Goal: Transaction & Acquisition: Obtain resource

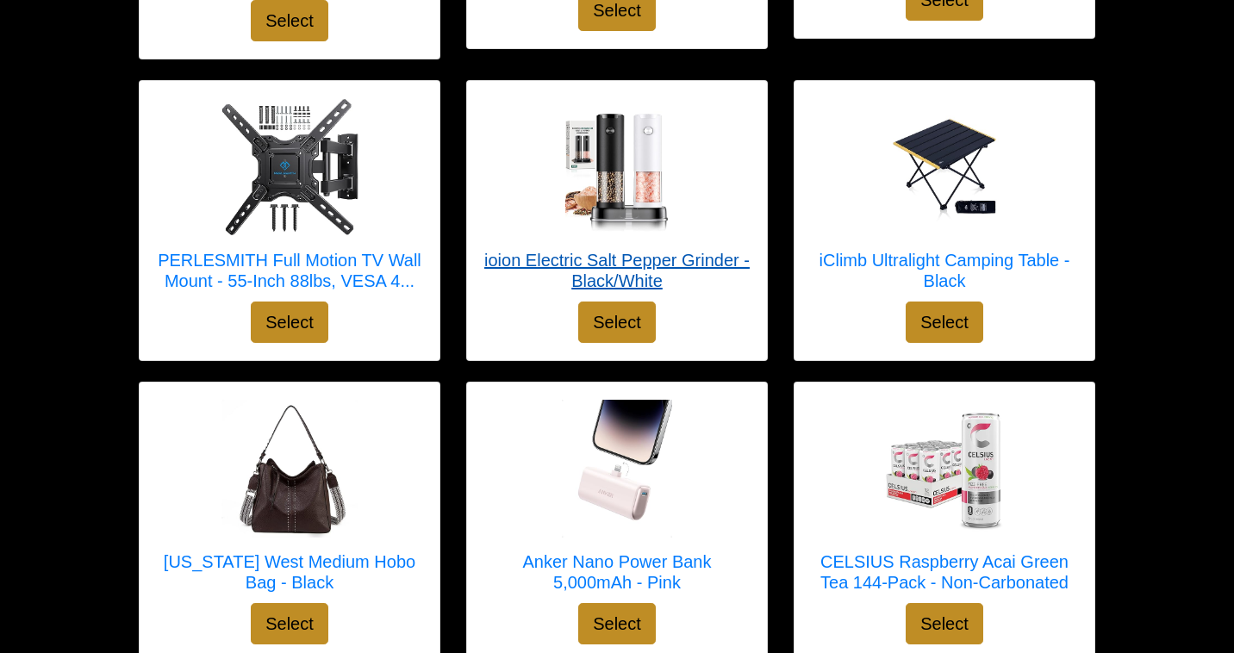
scroll to position [4324, 0]
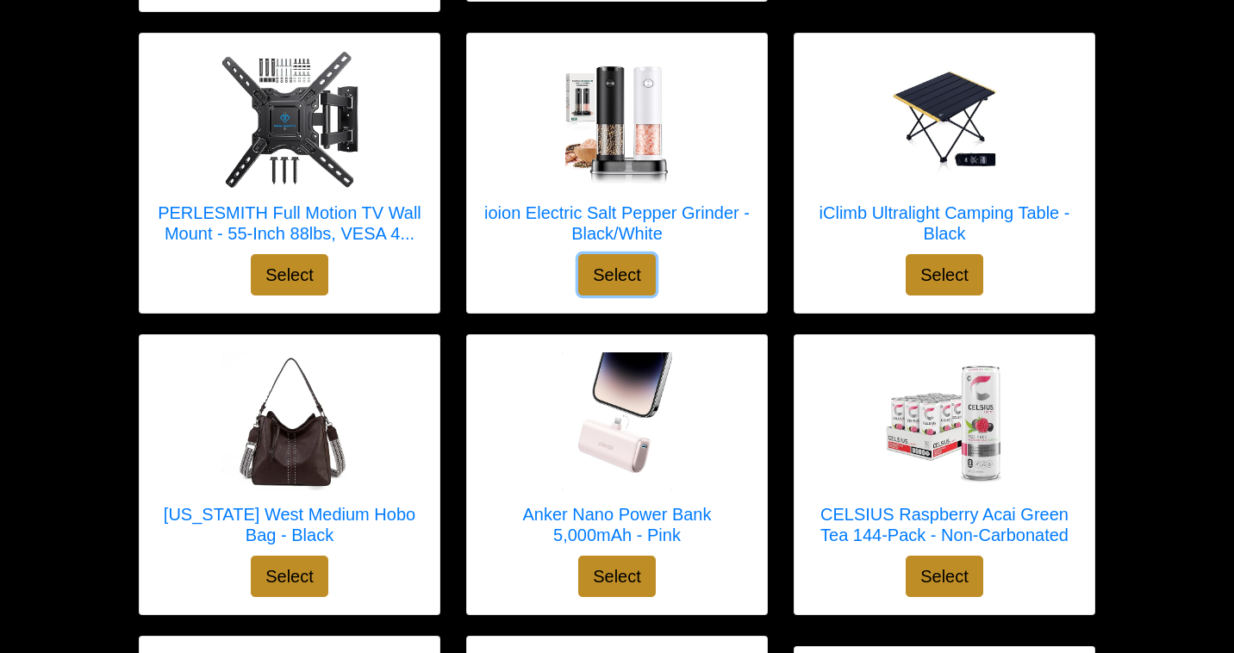
click at [615, 254] on button "Select" at bounding box center [617, 274] width 78 height 41
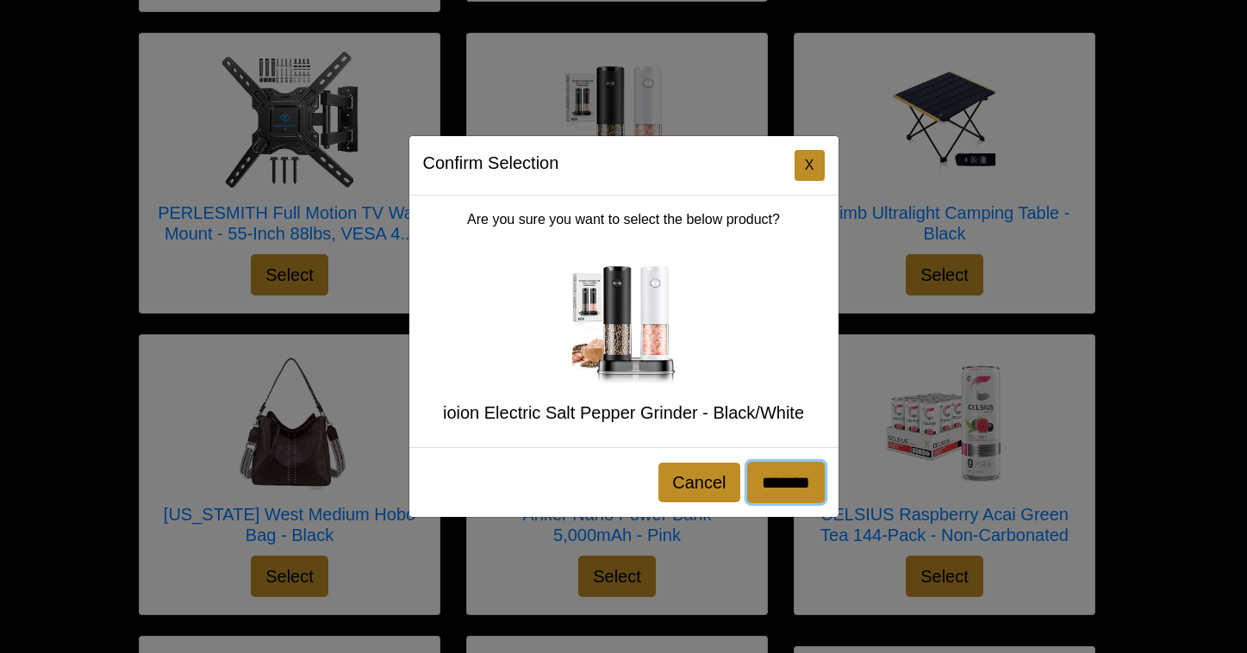
click at [776, 473] on input "*******" at bounding box center [786, 482] width 78 height 41
click at [805, 165] on button "X" at bounding box center [810, 165] width 30 height 31
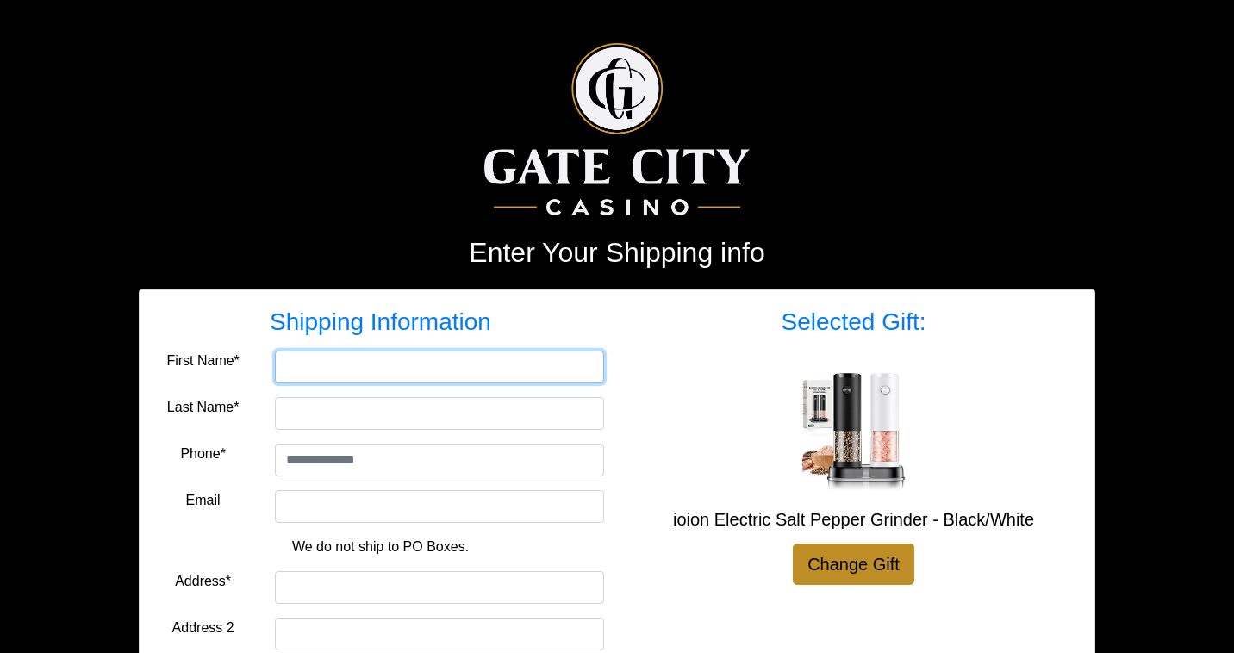
click at [443, 359] on input "First Name*" at bounding box center [439, 367] width 329 height 33
type input "******"
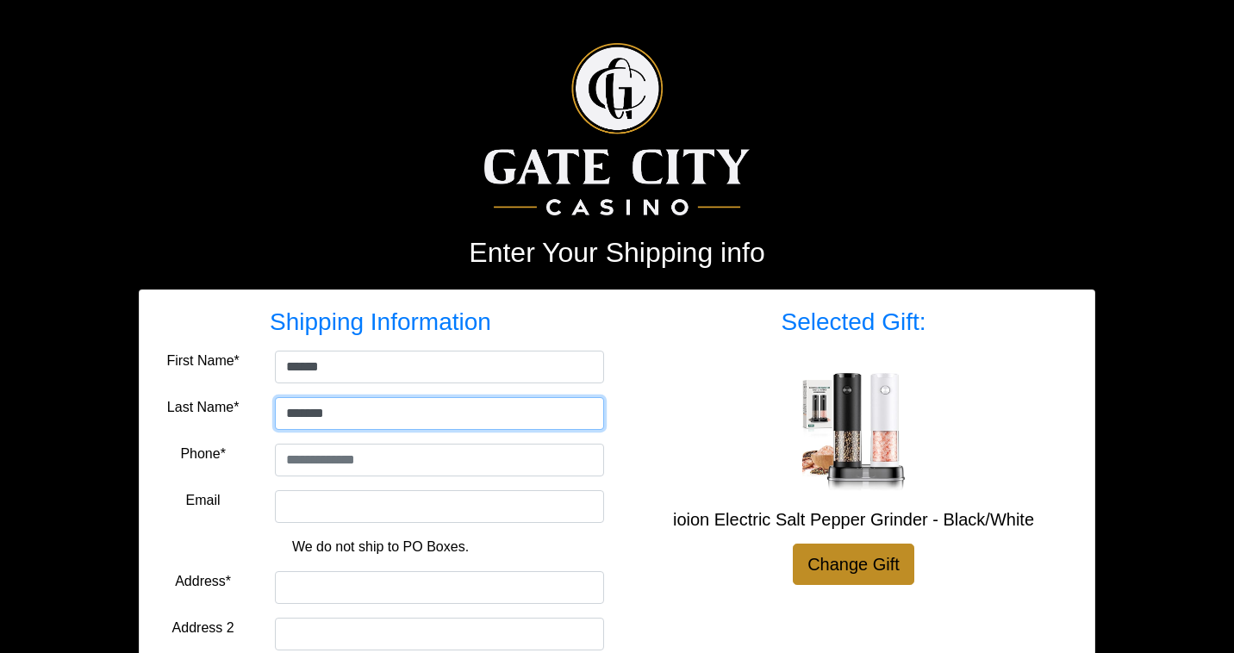
type input "*******"
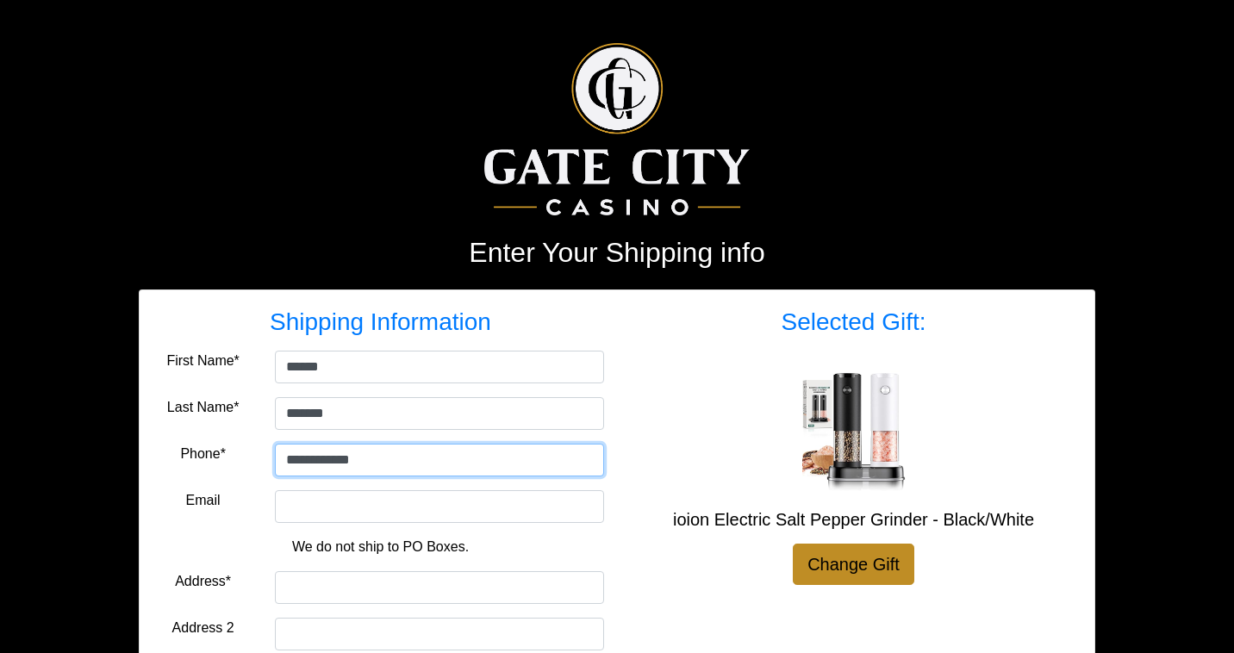
scroll to position [50, 0]
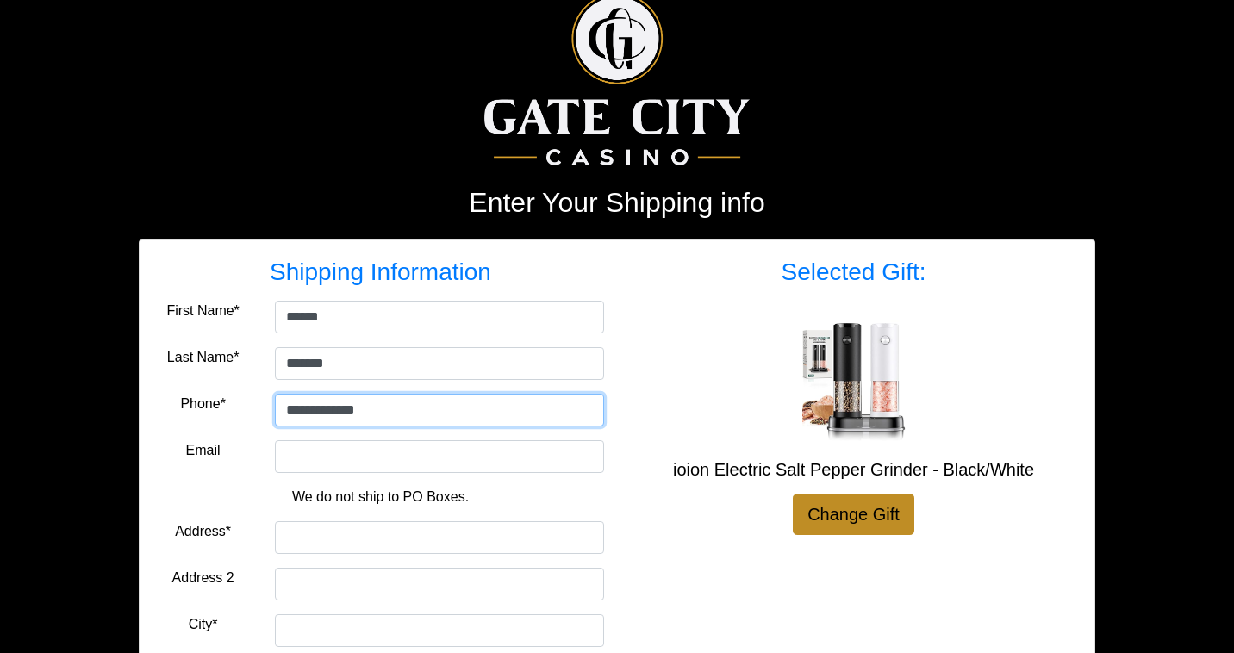
type input "**********"
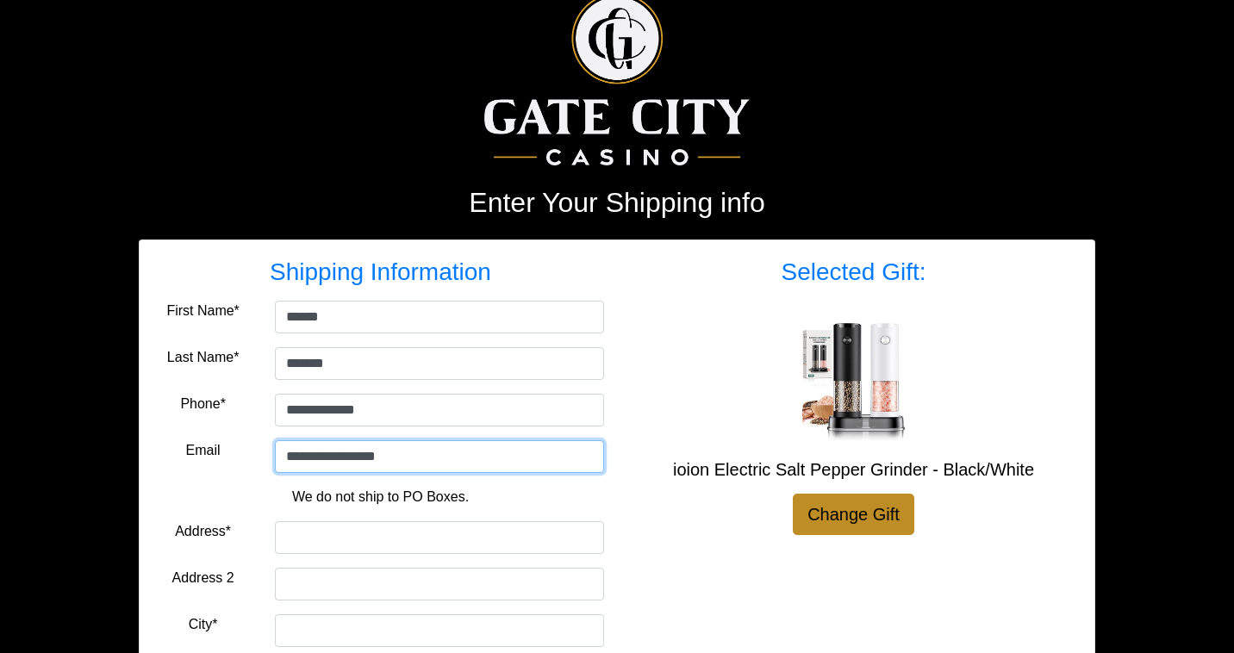
type input "**********"
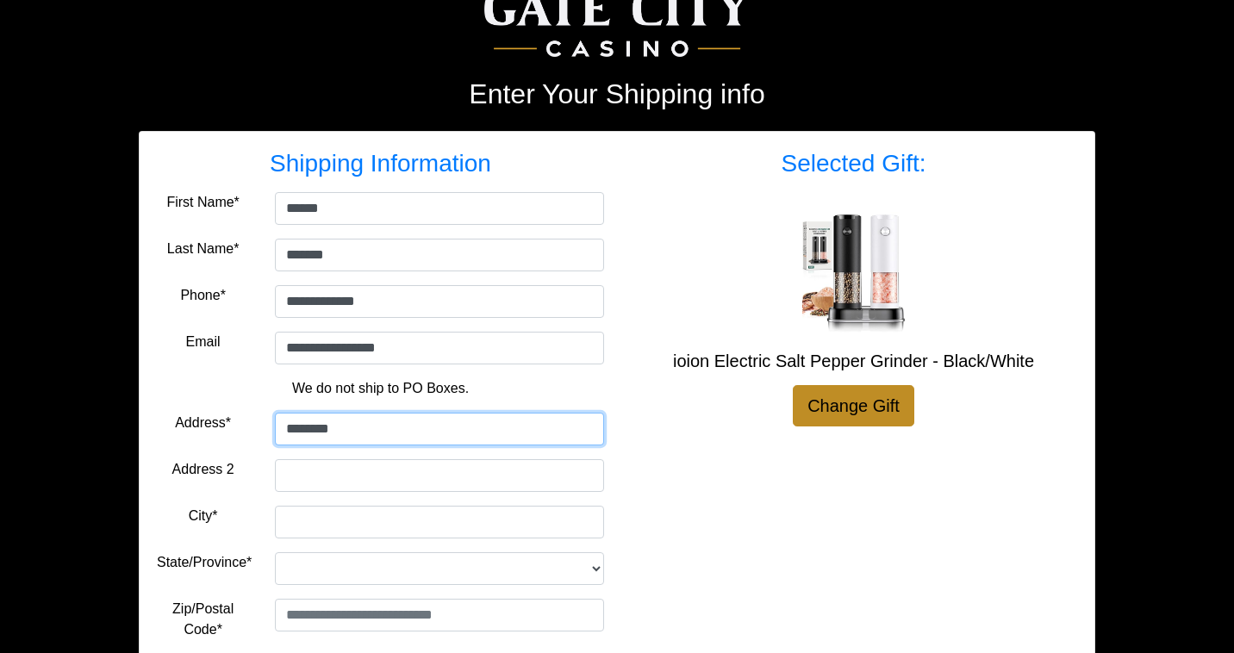
scroll to position [118, 0]
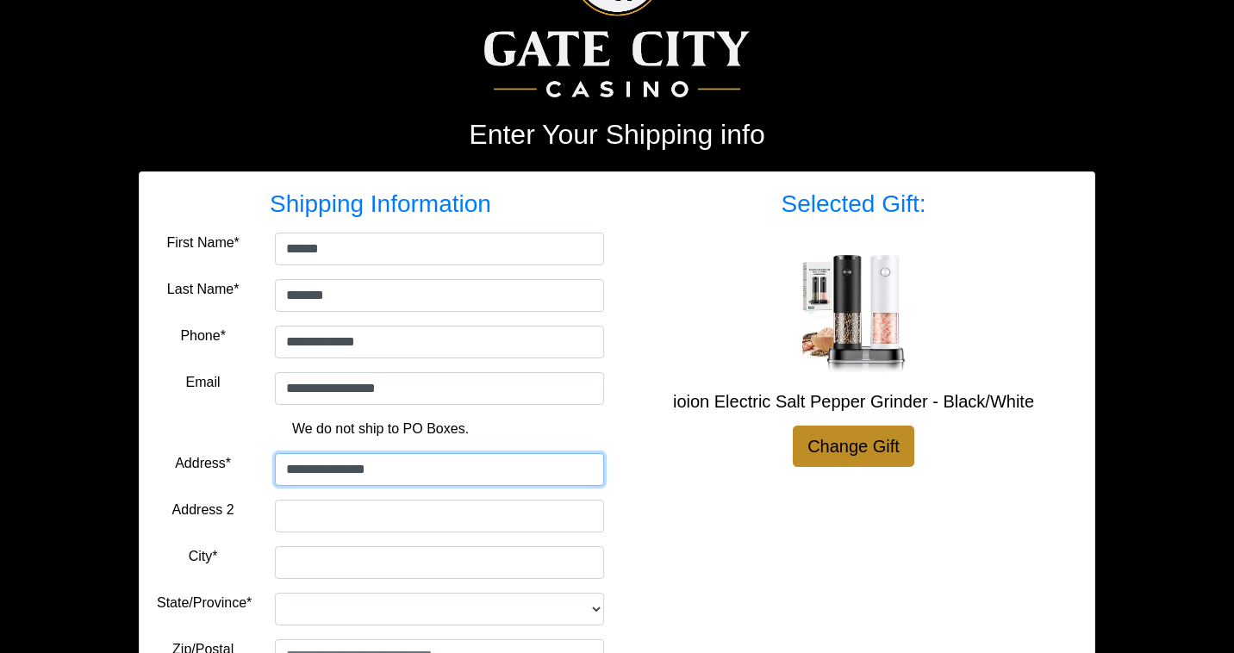
type input "**********"
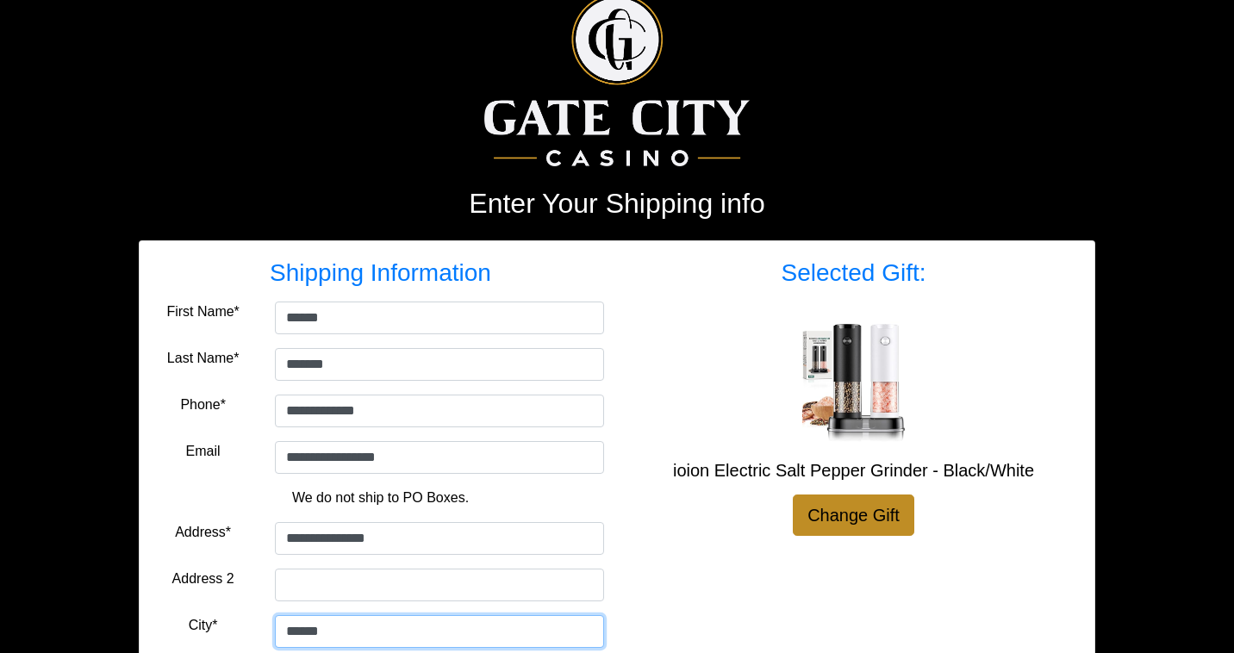
type input "******"
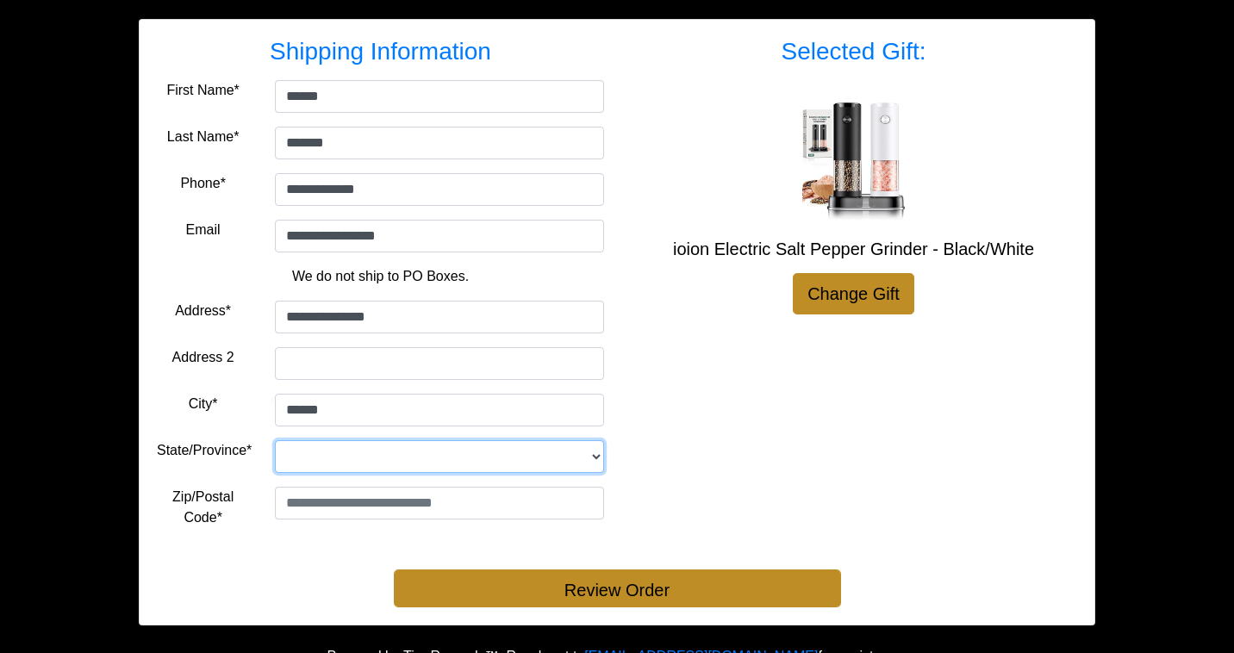
scroll to position [268, 0]
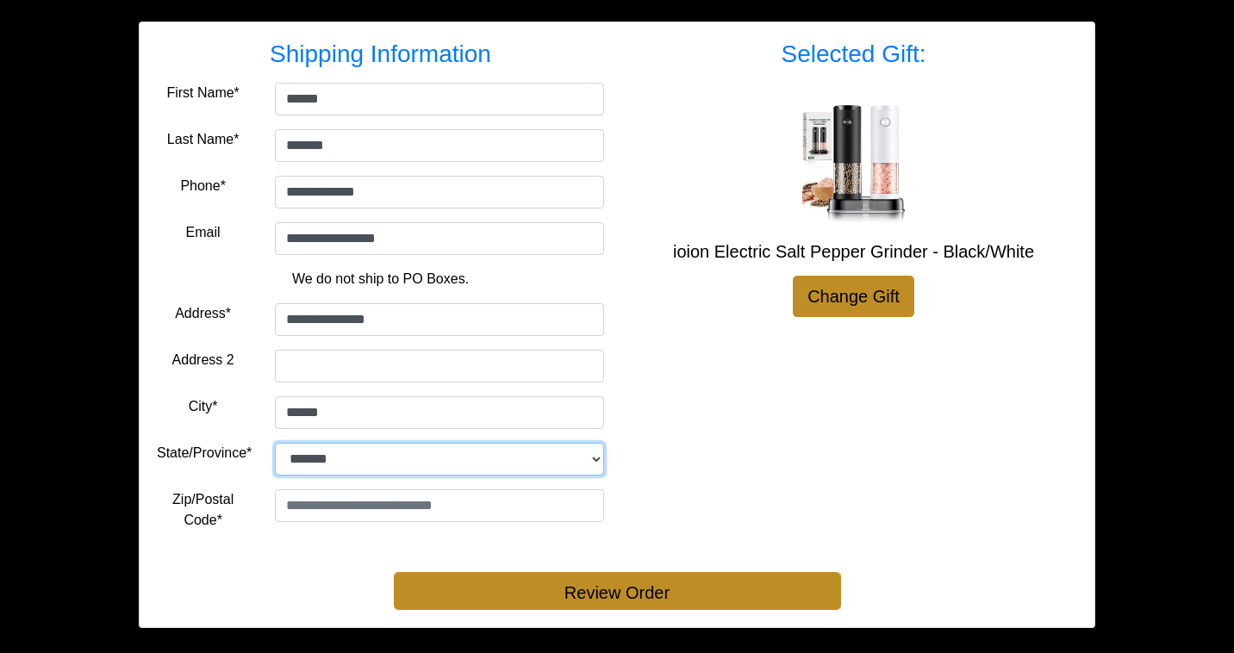
select select "**"
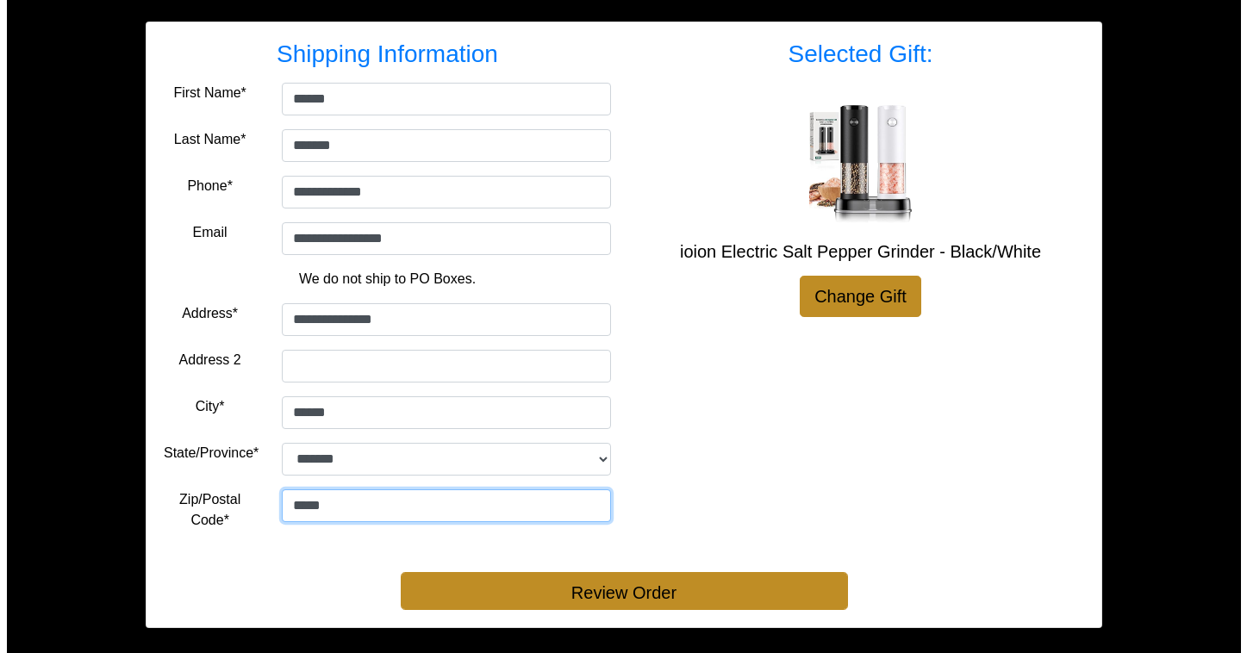
scroll to position [298, 0]
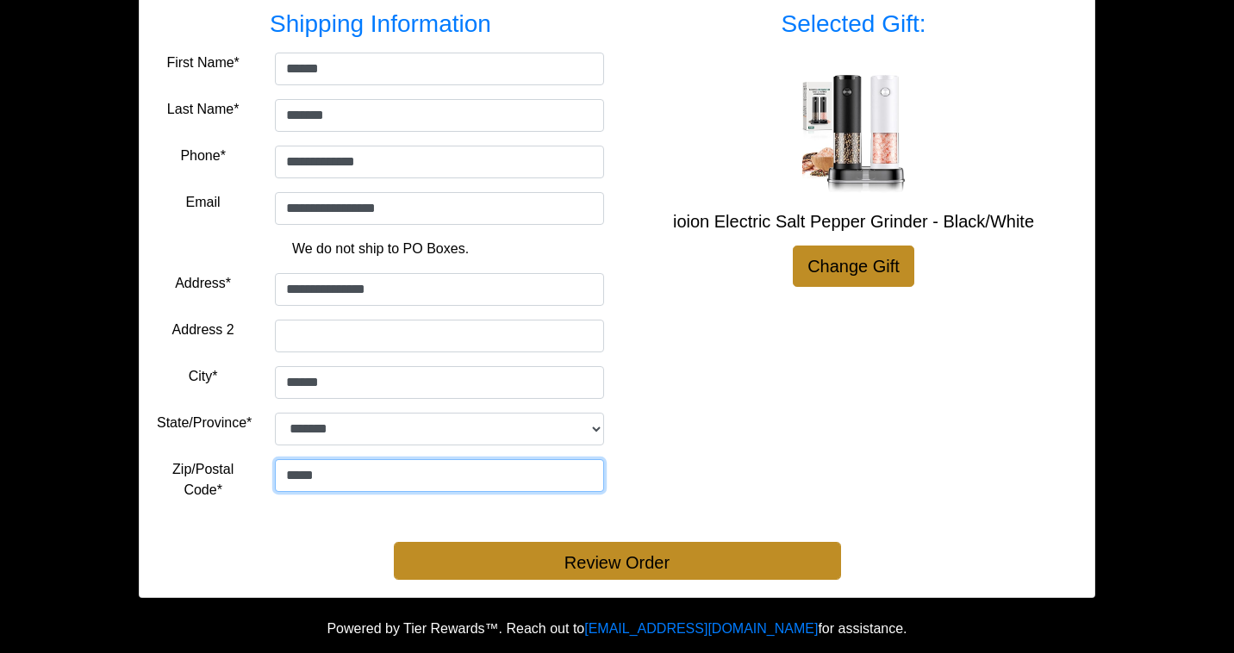
type input "*****"
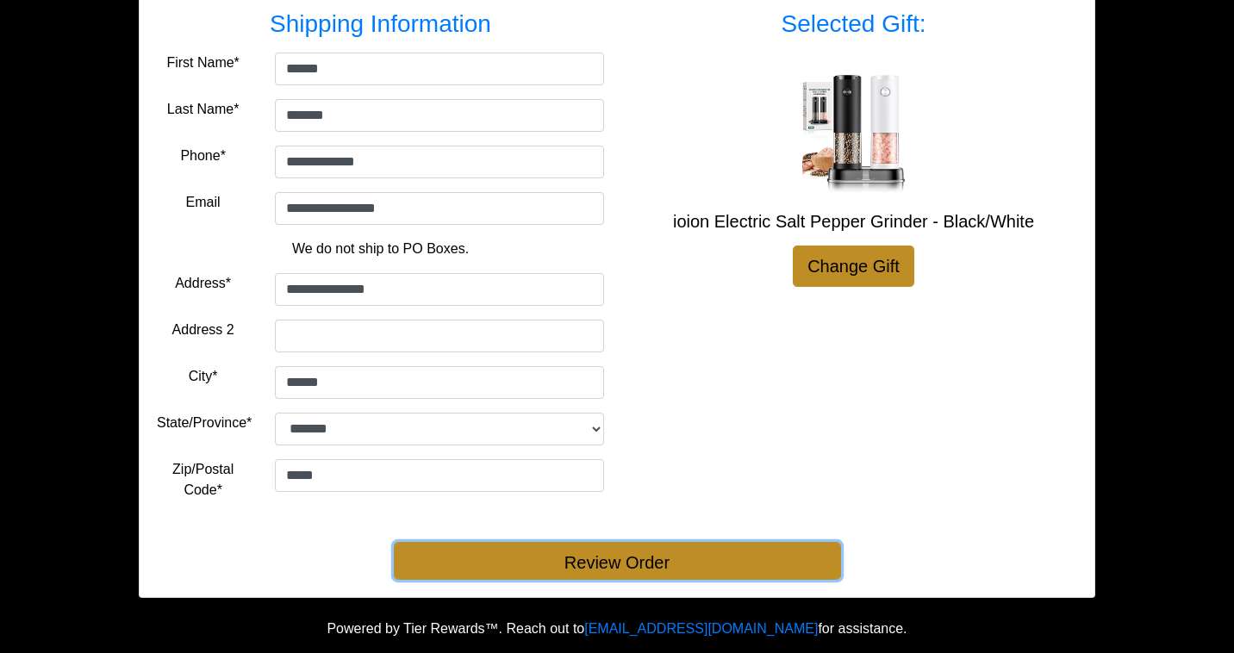
click at [596, 559] on button "Review Order" at bounding box center [617, 561] width 447 height 38
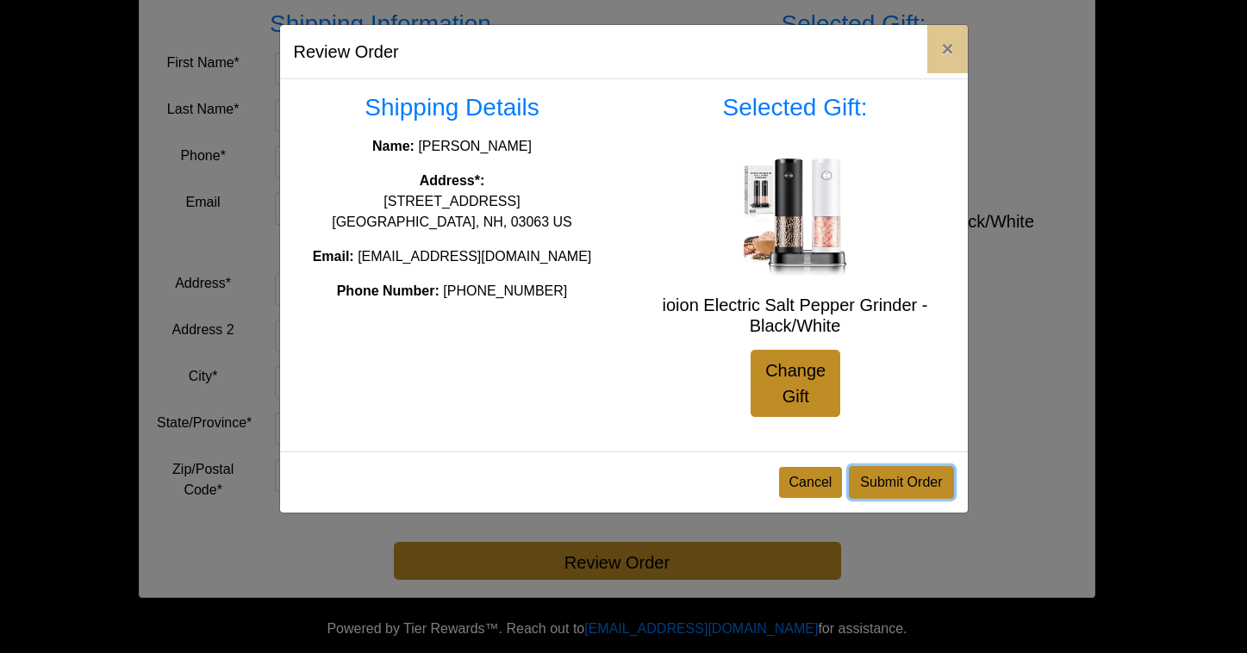
click at [909, 479] on button "Submit Order" at bounding box center [901, 482] width 104 height 33
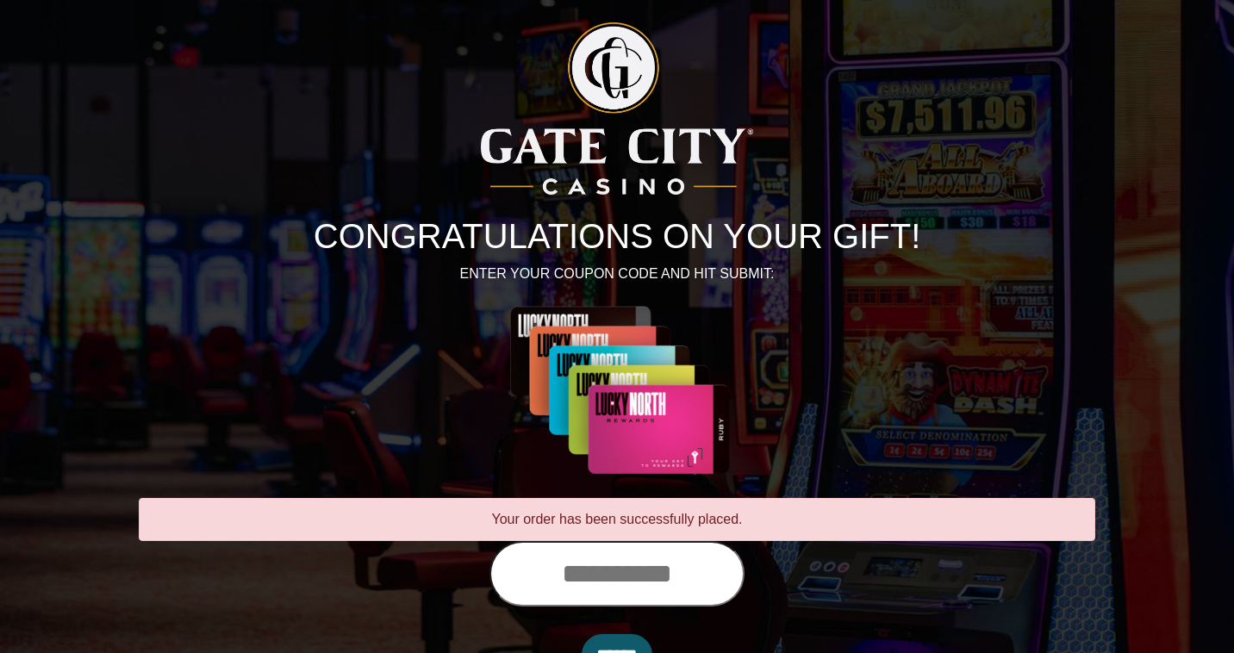
click at [594, 571] on input "text" at bounding box center [617, 574] width 255 height 66
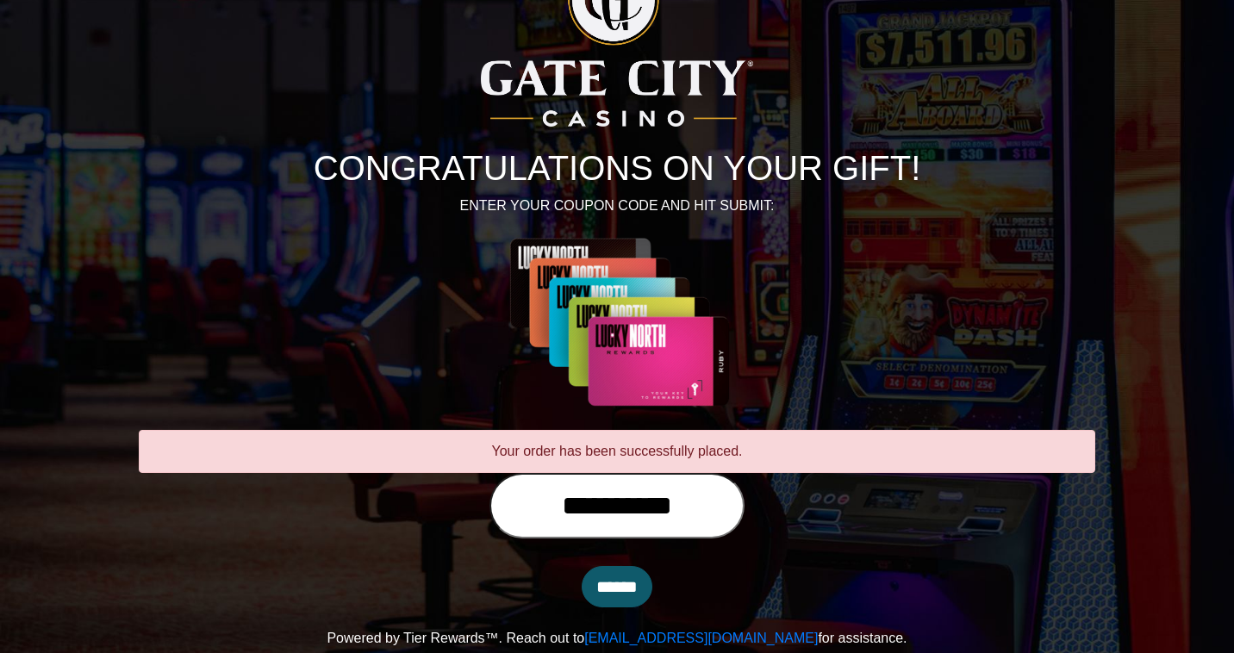
scroll to position [78, 0]
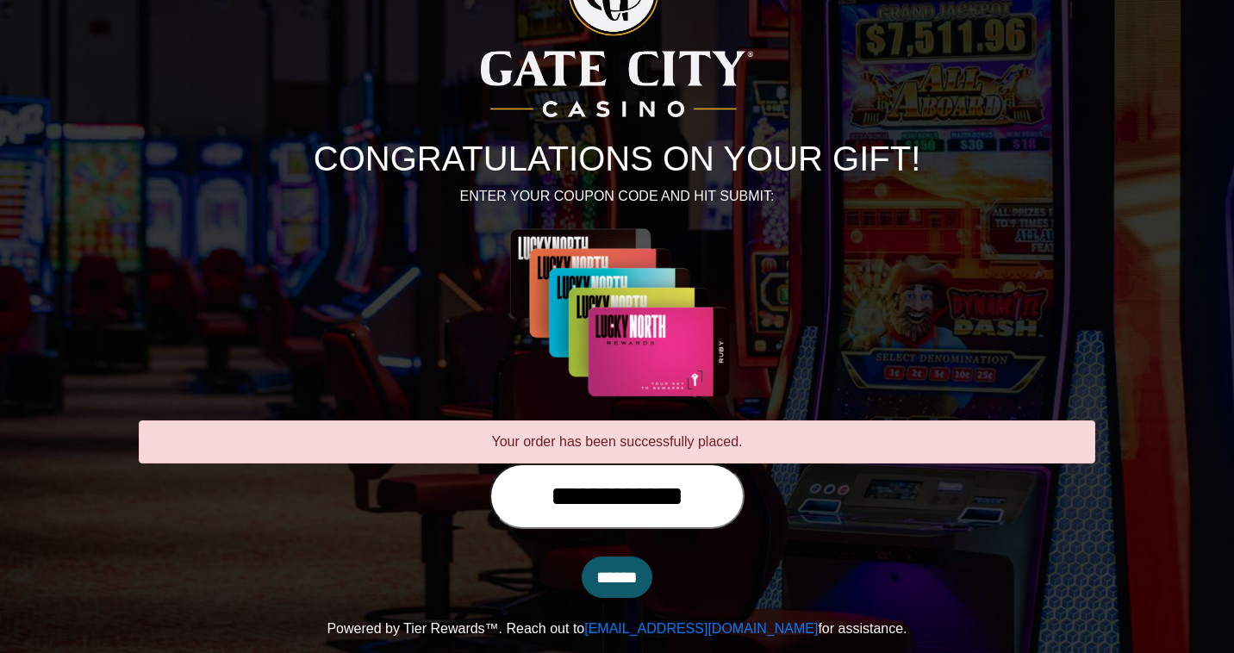
type input "**********"
click at [608, 575] on input "******" at bounding box center [617, 577] width 71 height 41
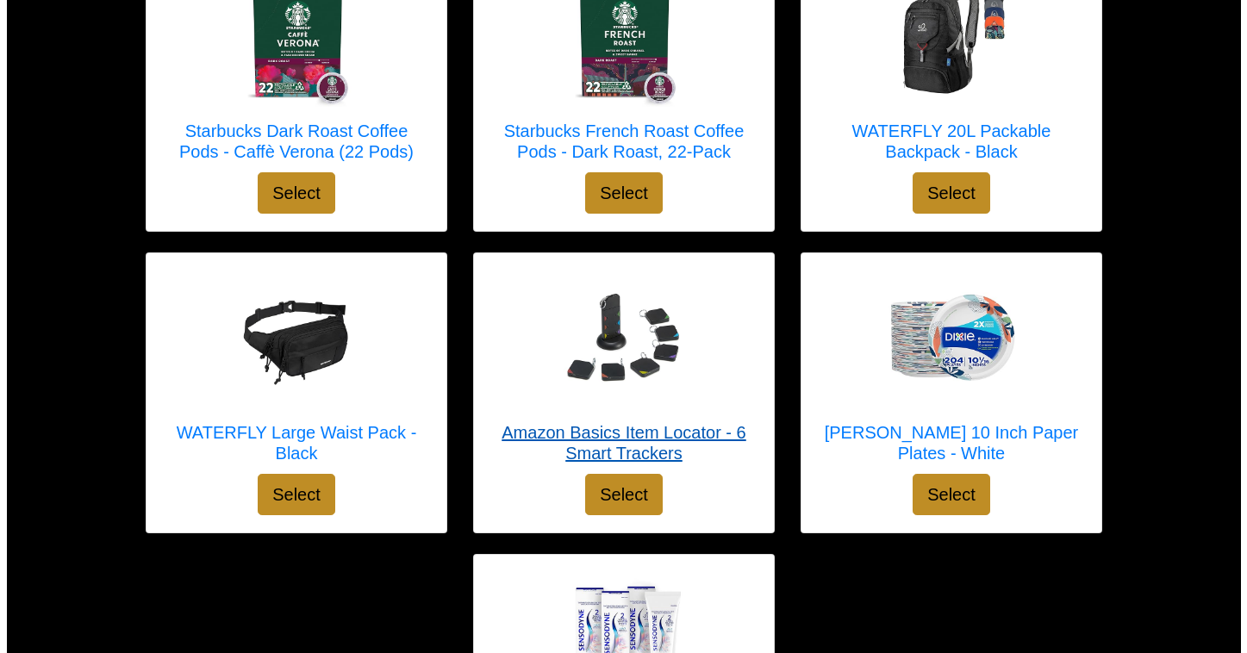
scroll to position [5285, 0]
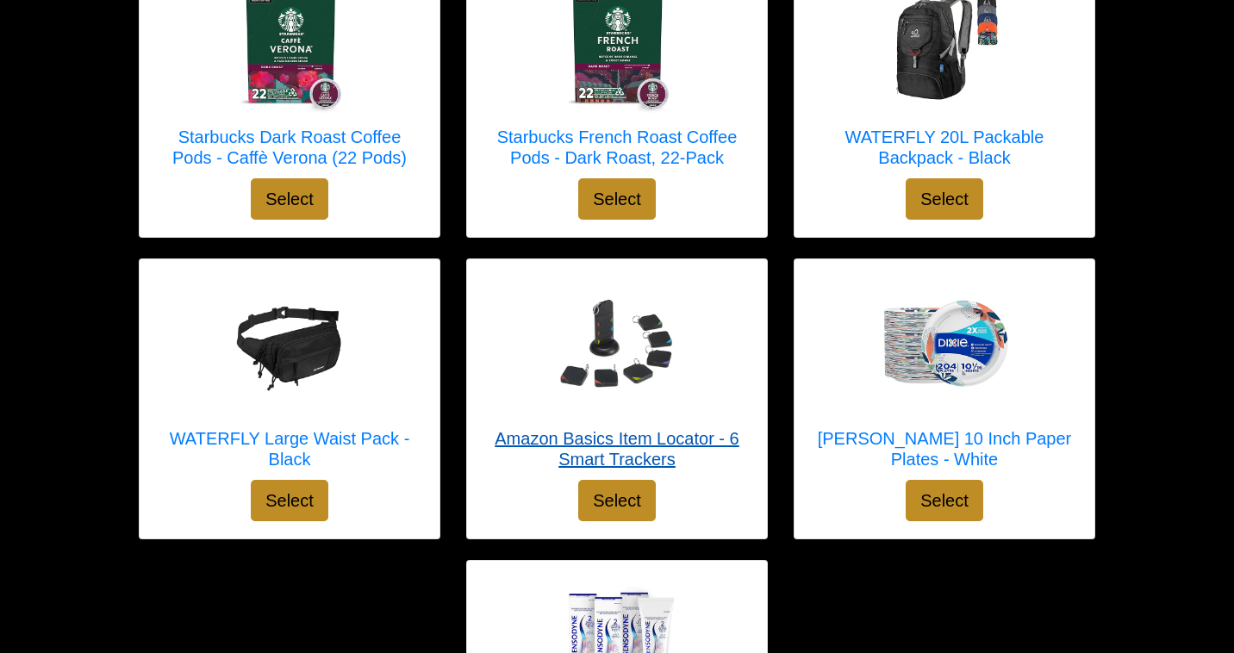
click at [601, 350] on img at bounding box center [617, 346] width 138 height 138
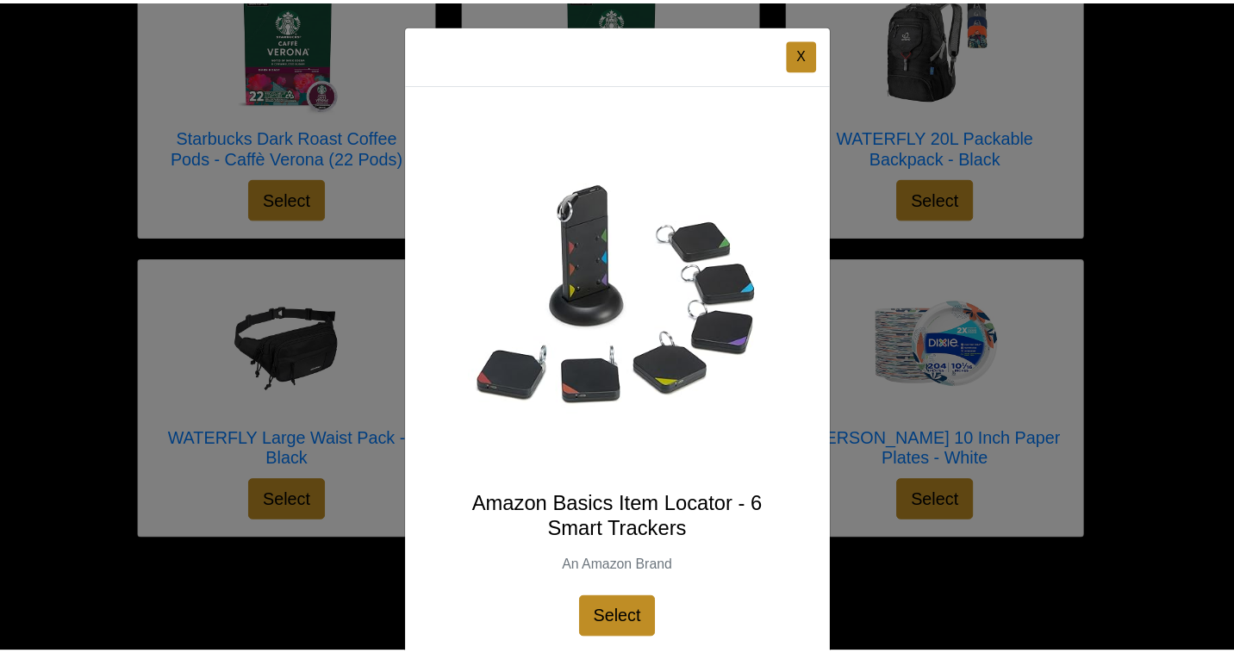
scroll to position [52, 0]
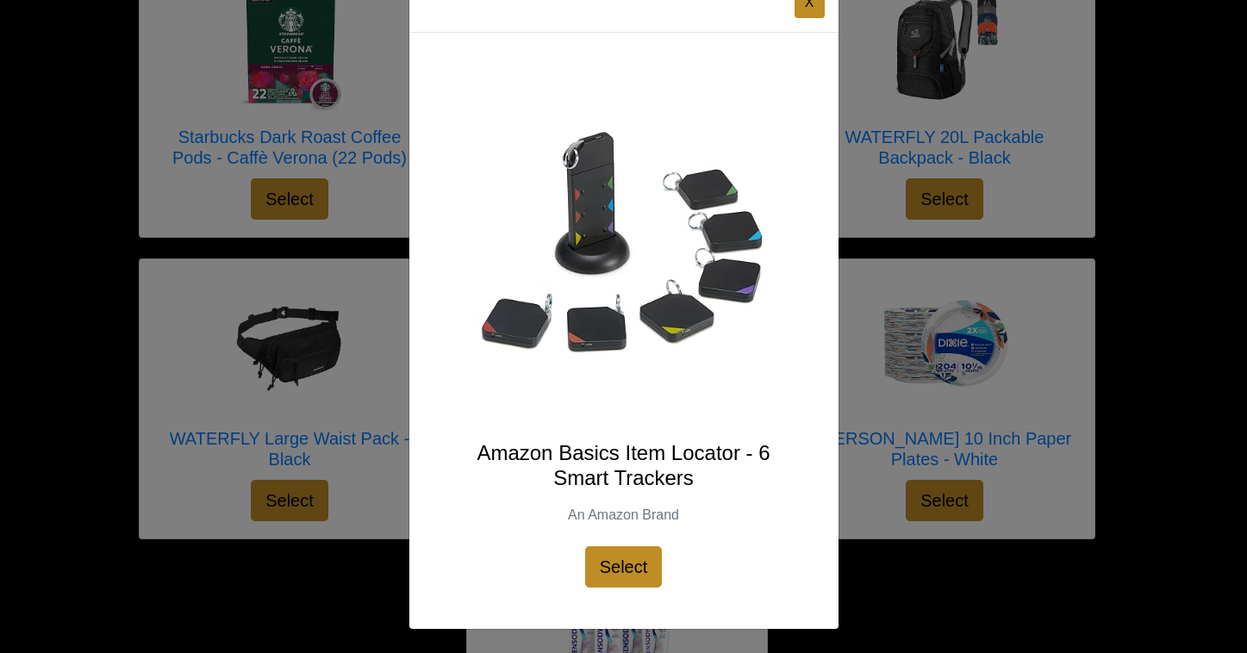
click at [602, 328] on img at bounding box center [624, 247] width 347 height 347
click at [647, 459] on h4 "Amazon Basics Item Locator - 6 Smart Trackers" at bounding box center [624, 466] width 347 height 50
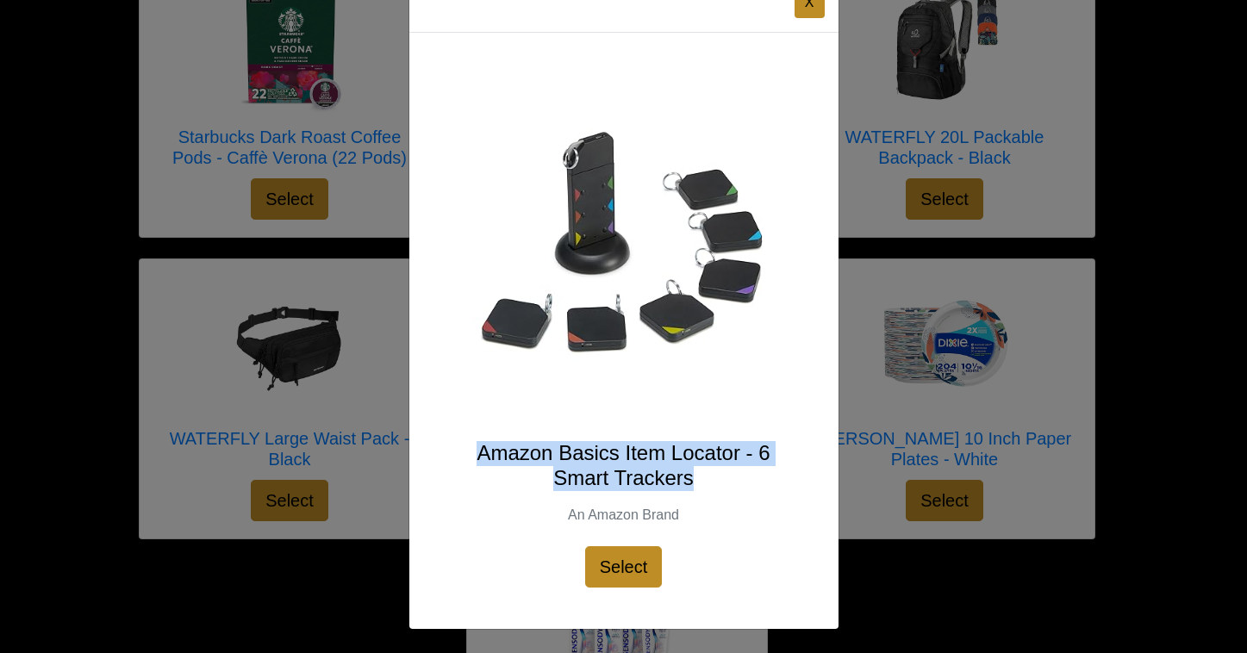
drag, startPoint x: 479, startPoint y: 454, endPoint x: 634, endPoint y: 465, distance: 154.7
click at [697, 470] on h4 "Amazon Basics Item Locator - 6 Smart Trackers" at bounding box center [624, 466] width 347 height 50
copy h4 "Amazon Basics Item Locator - 6 Smart Trackers"
click at [797, 5] on button "X" at bounding box center [810, 2] width 30 height 31
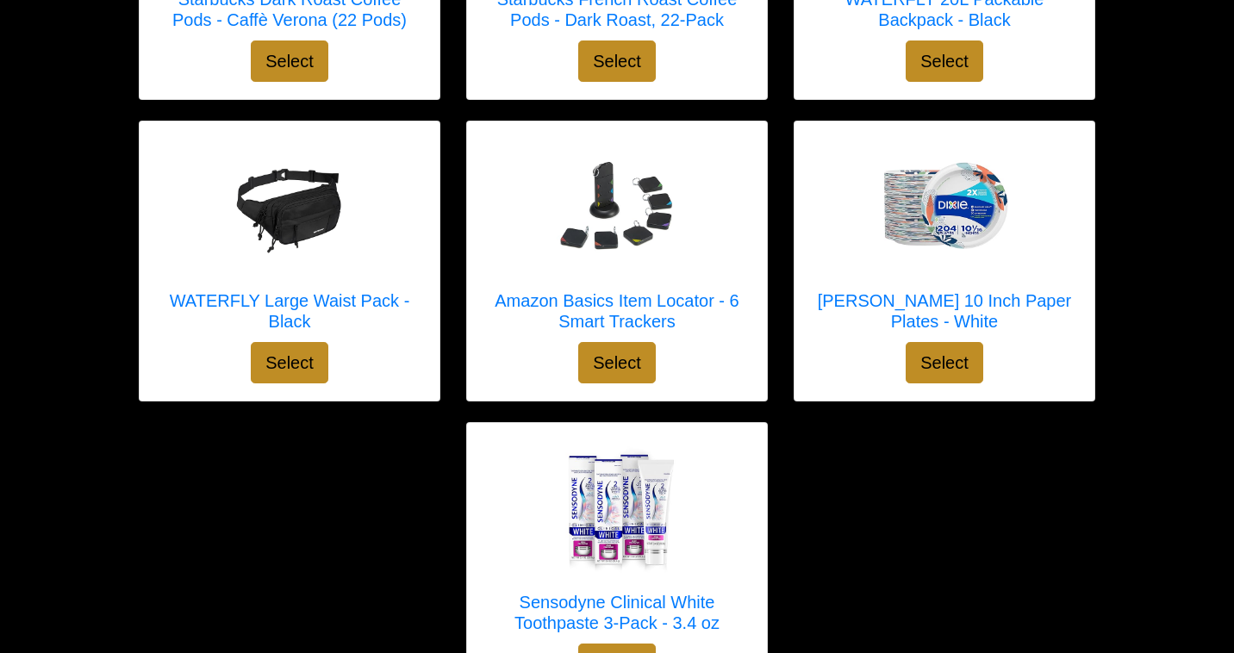
scroll to position [5528, 0]
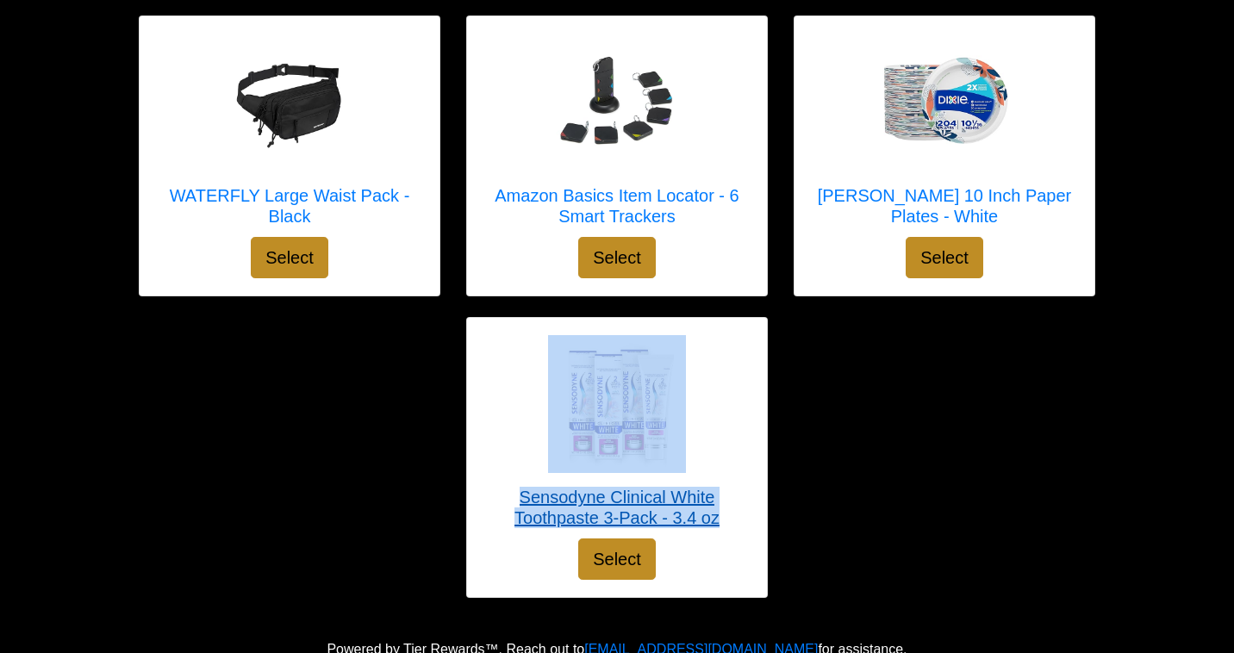
click at [507, 401] on div at bounding box center [617, 404] width 266 height 138
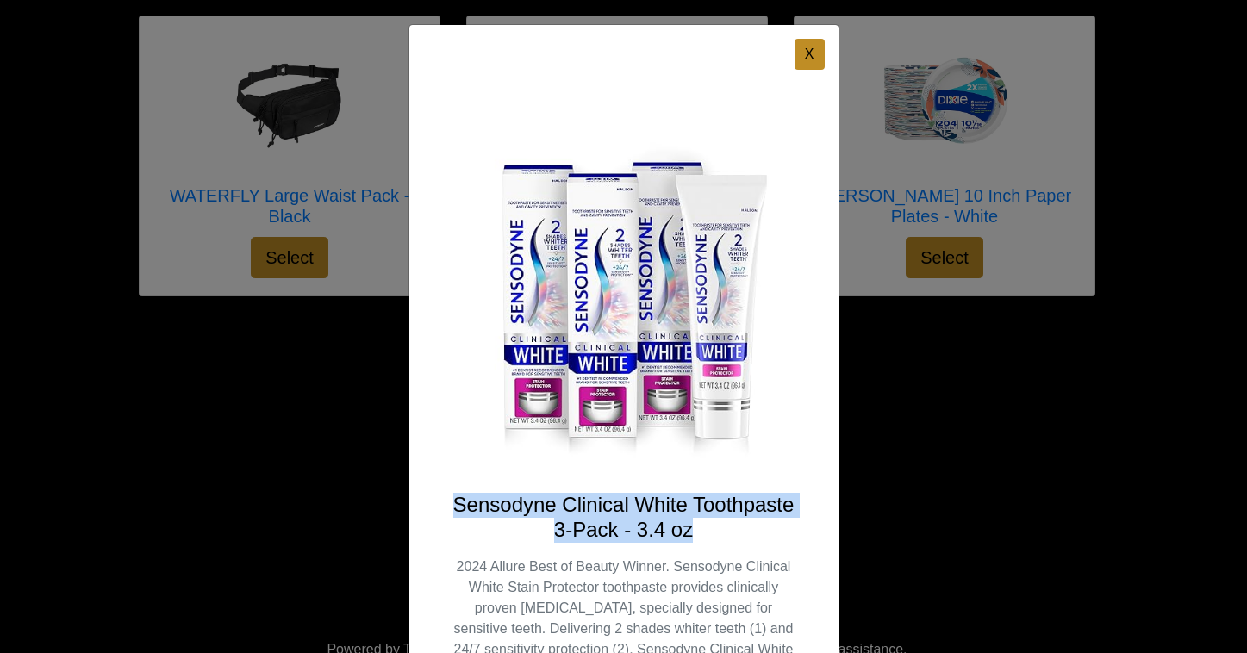
drag, startPoint x: 453, startPoint y: 509, endPoint x: 683, endPoint y: 528, distance: 230.9
click at [697, 528] on h4 "Sensodyne Clinical White Toothpaste 3-Pack - 3.4 oz" at bounding box center [624, 518] width 347 height 50
copy h4 "Sensodyne Clinical White Toothpaste 3-Pack - 3.4 oz"
click at [803, 51] on button "X" at bounding box center [810, 54] width 30 height 31
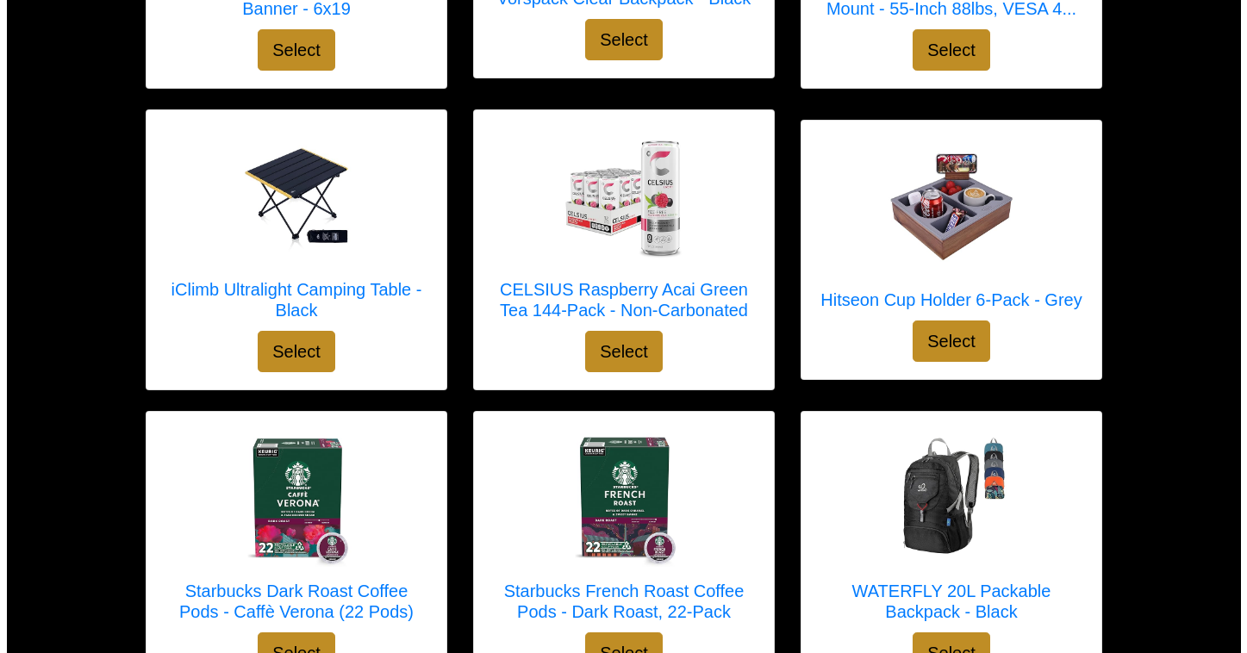
scroll to position [4826, 0]
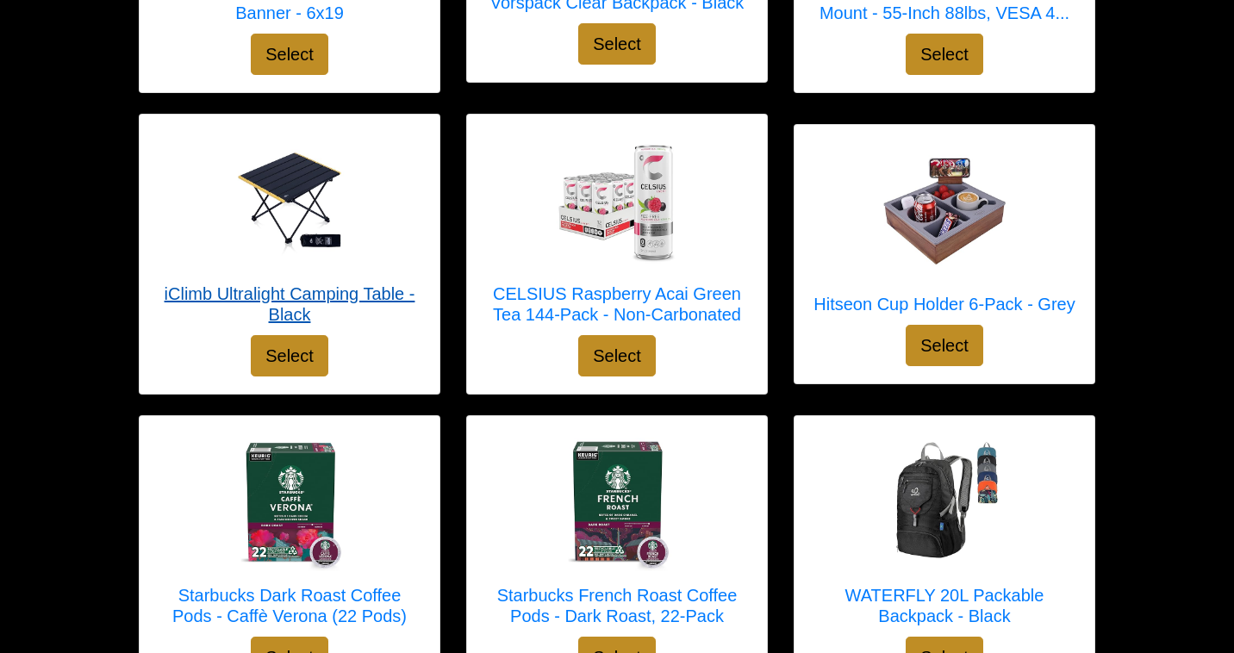
click at [293, 176] on img at bounding box center [290, 201] width 138 height 138
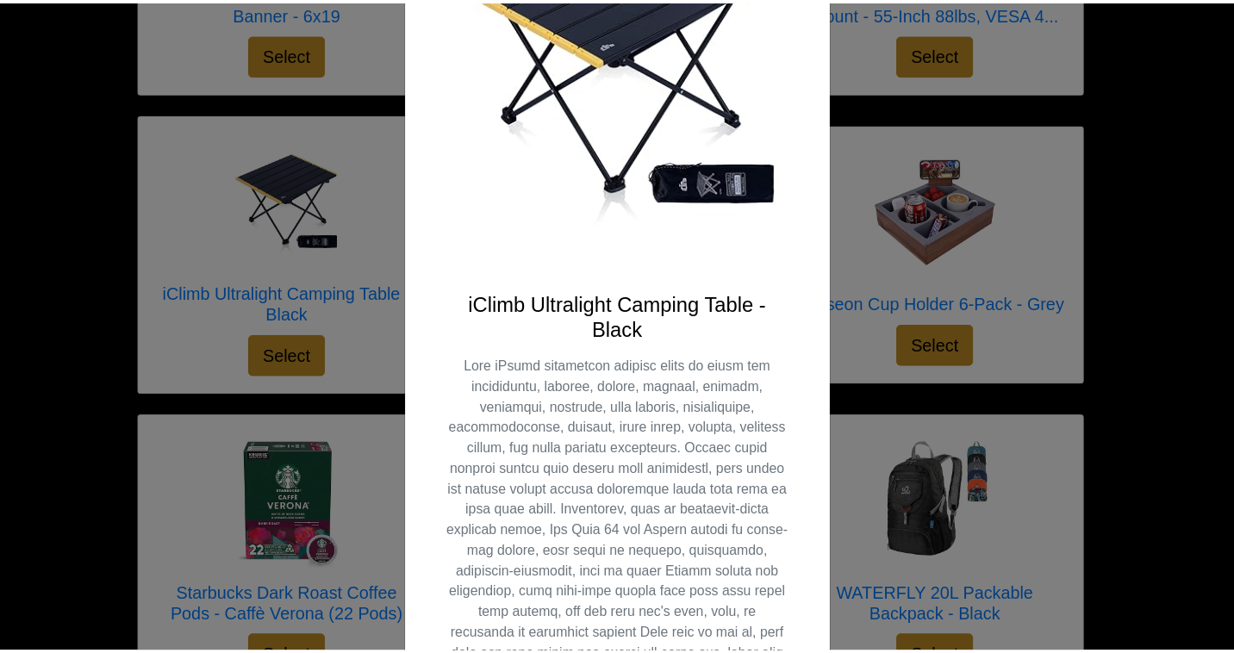
scroll to position [0, 0]
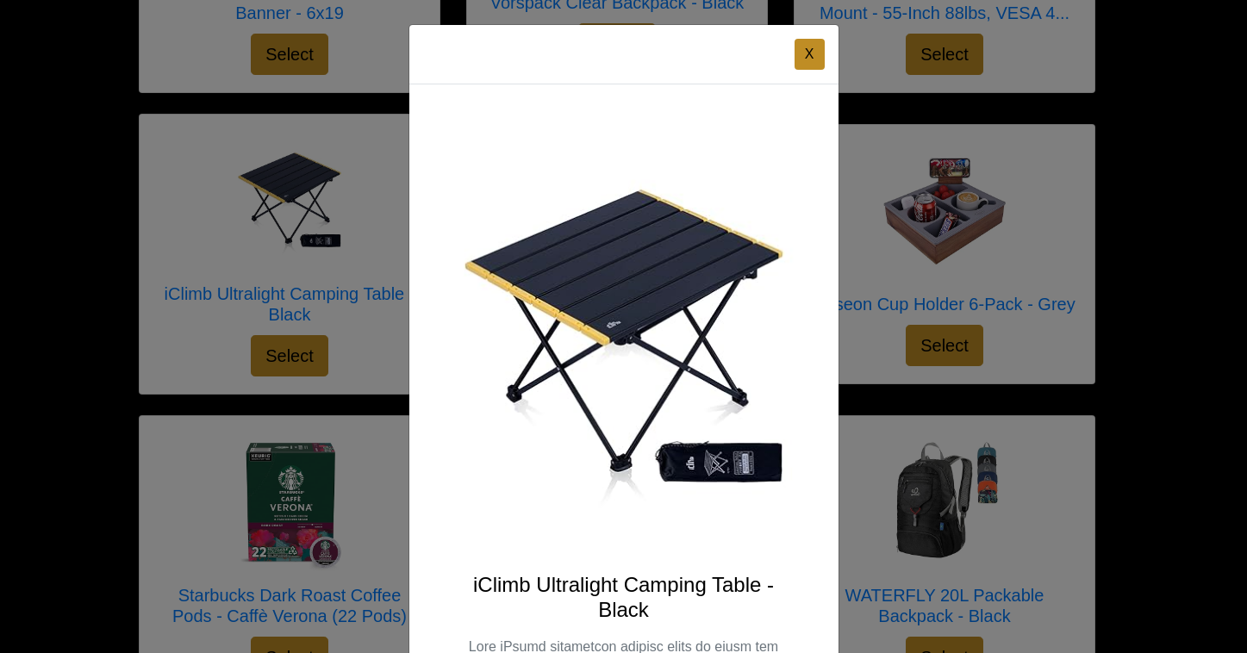
click at [655, 268] on img at bounding box center [624, 339] width 347 height 427
click at [717, 457] on img at bounding box center [624, 339] width 347 height 427
click at [804, 47] on button "X" at bounding box center [810, 54] width 30 height 31
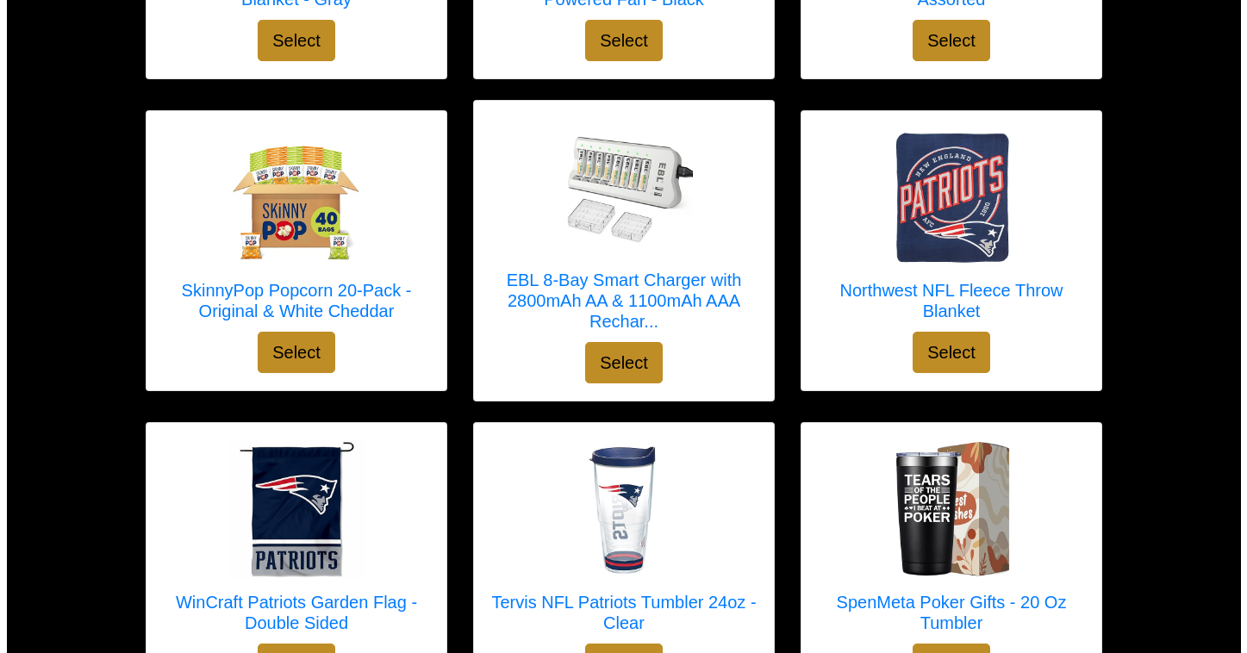
scroll to position [3591, 0]
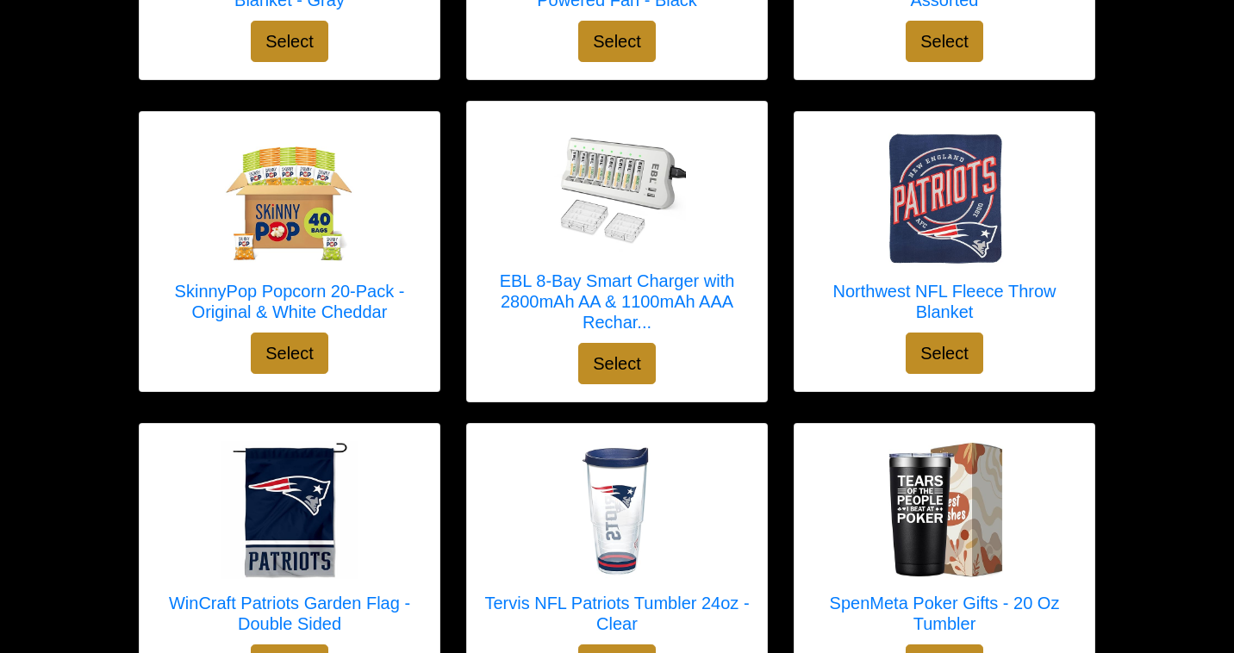
click at [659, 189] on img at bounding box center [617, 188] width 138 height 138
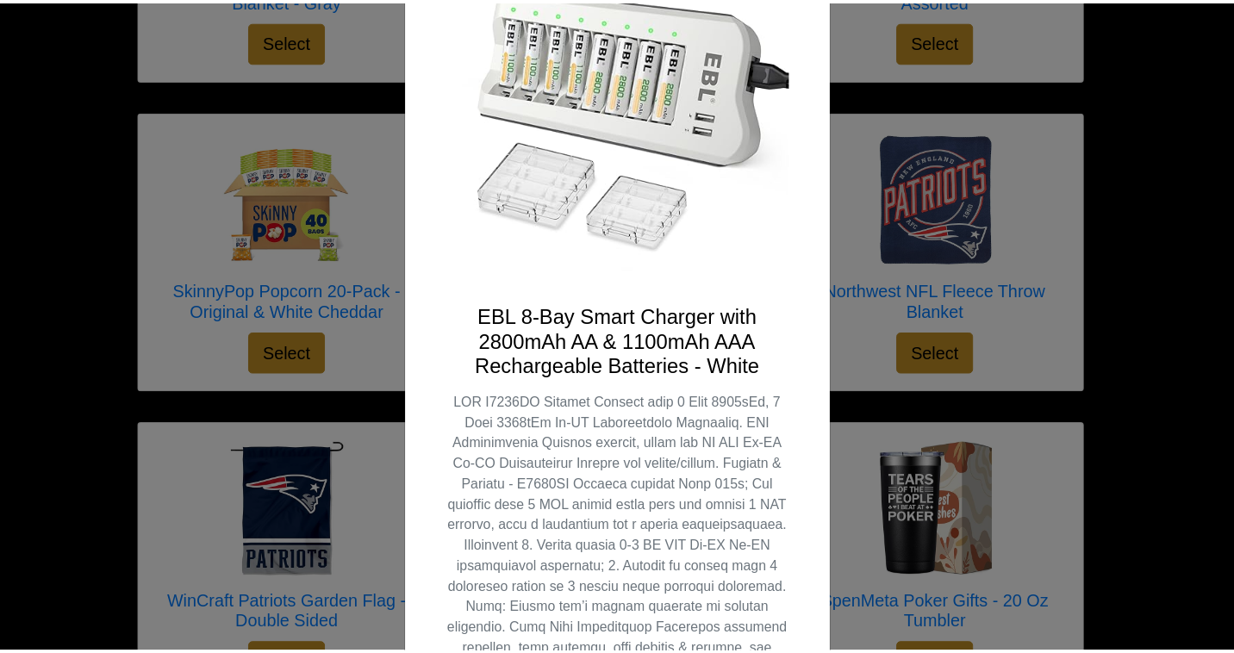
scroll to position [0, 0]
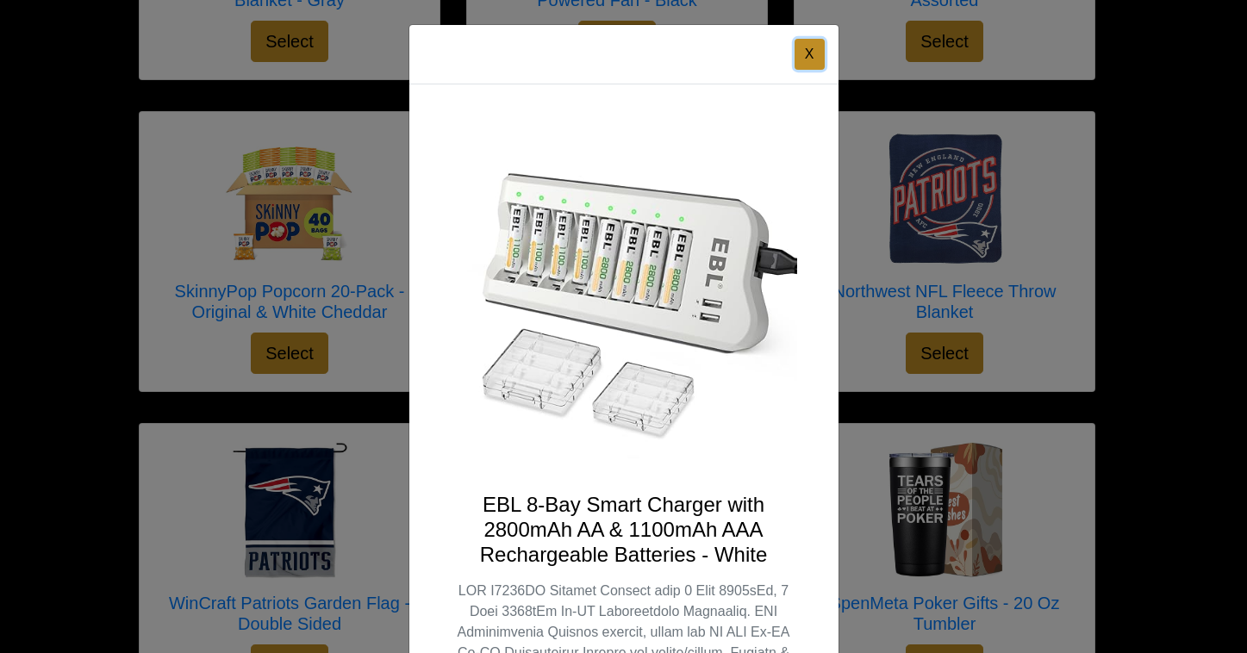
click at [797, 48] on button "X" at bounding box center [810, 54] width 30 height 31
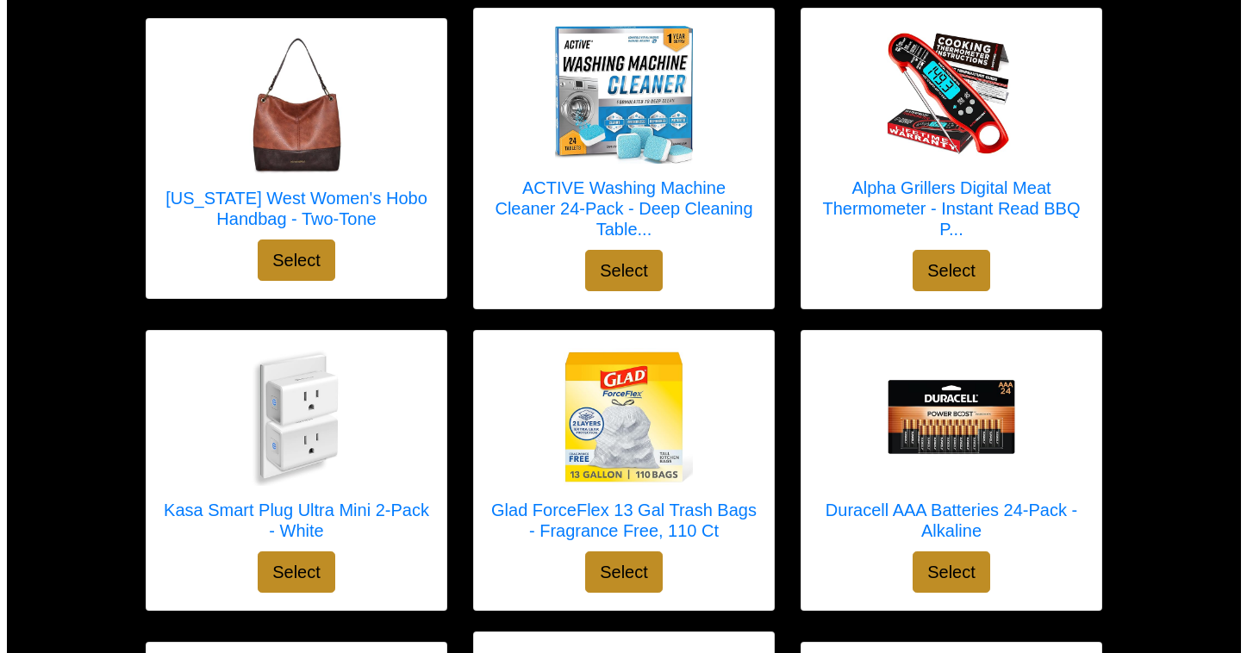
scroll to position [281, 0]
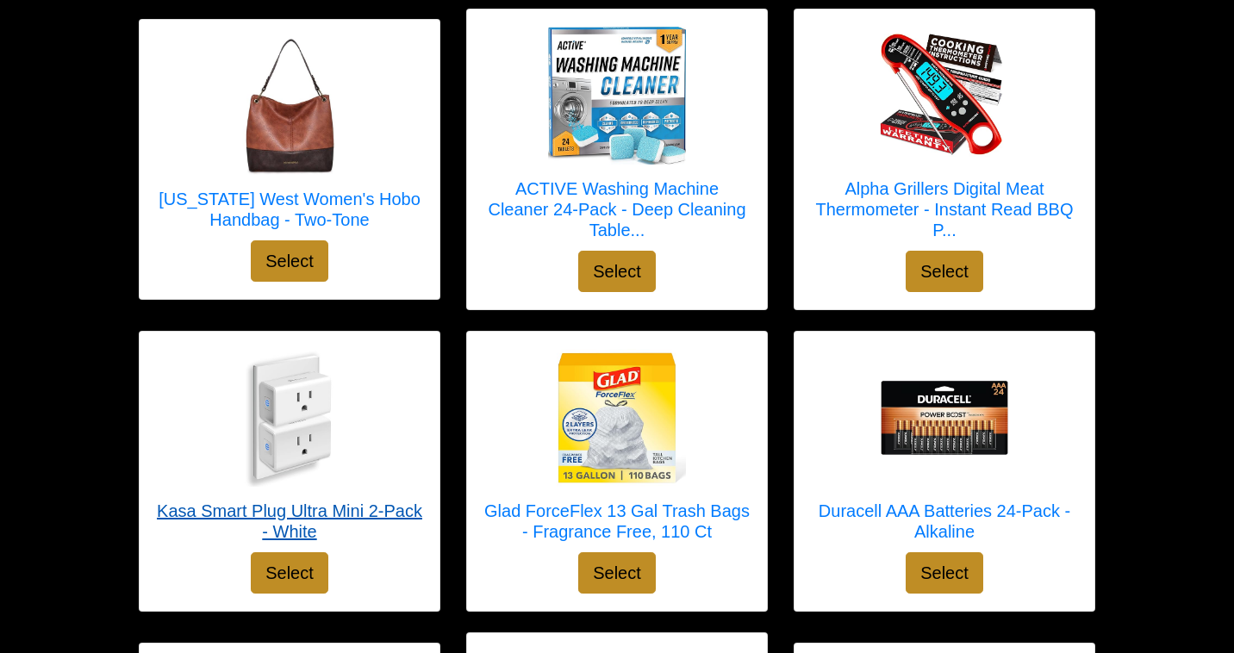
click at [320, 397] on img at bounding box center [290, 418] width 138 height 138
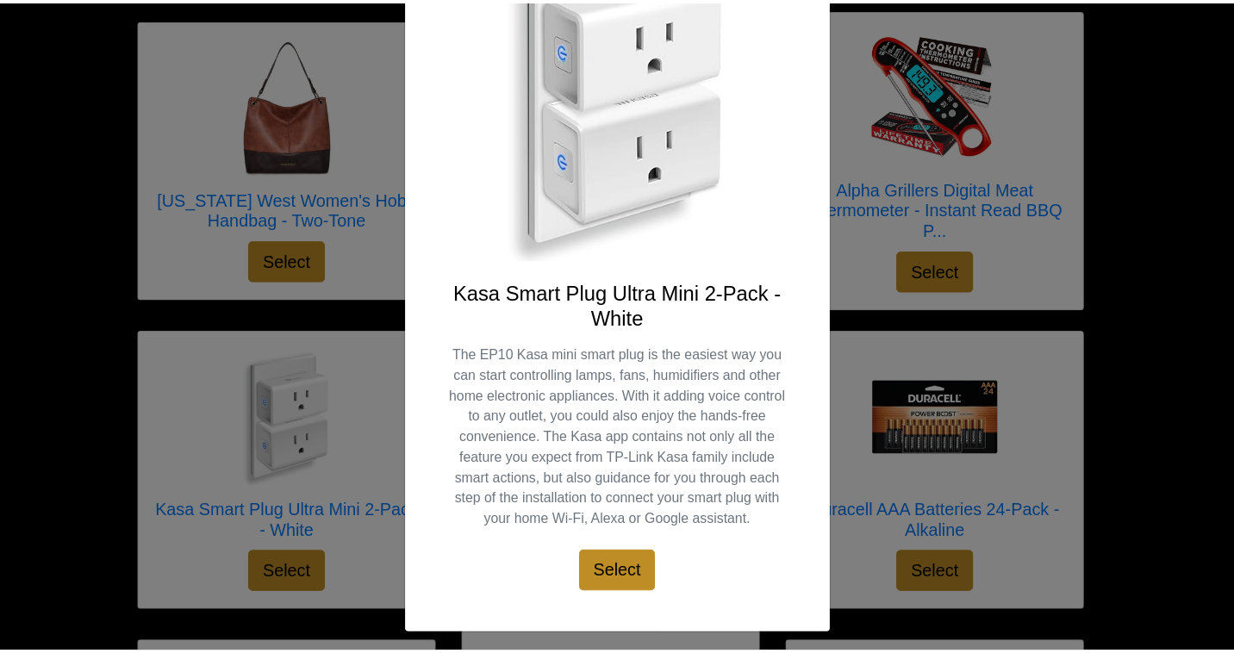
scroll to position [0, 0]
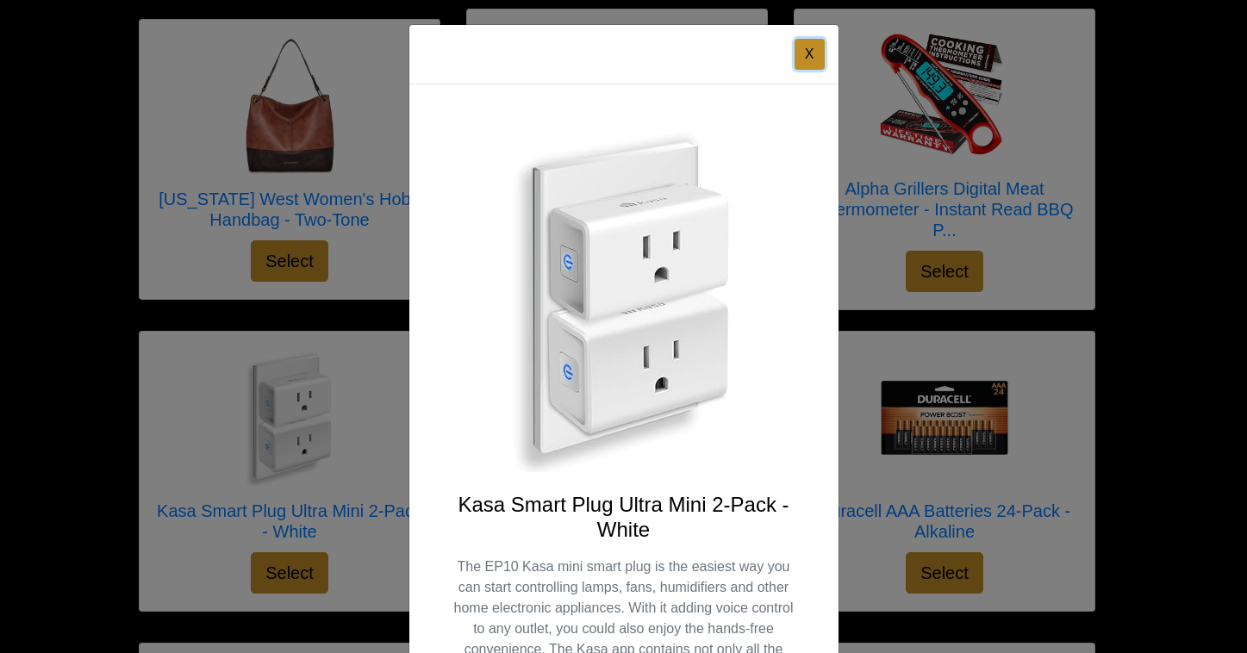
click at [799, 53] on button "X" at bounding box center [810, 54] width 30 height 31
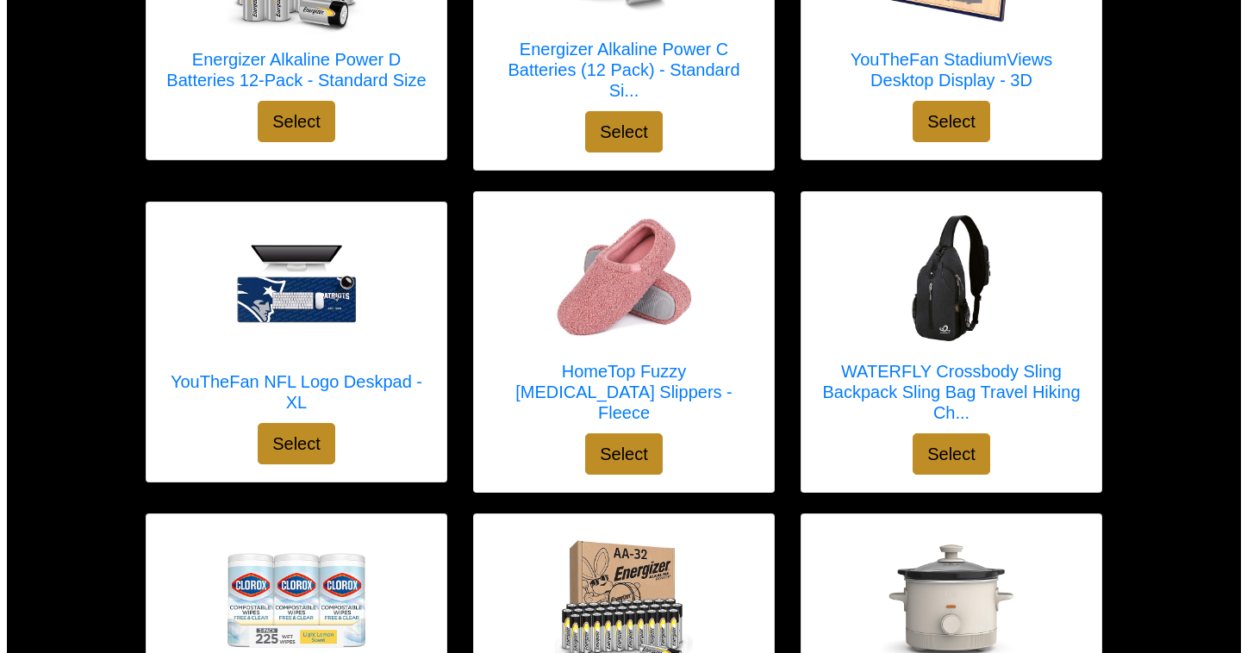
scroll to position [1041, 0]
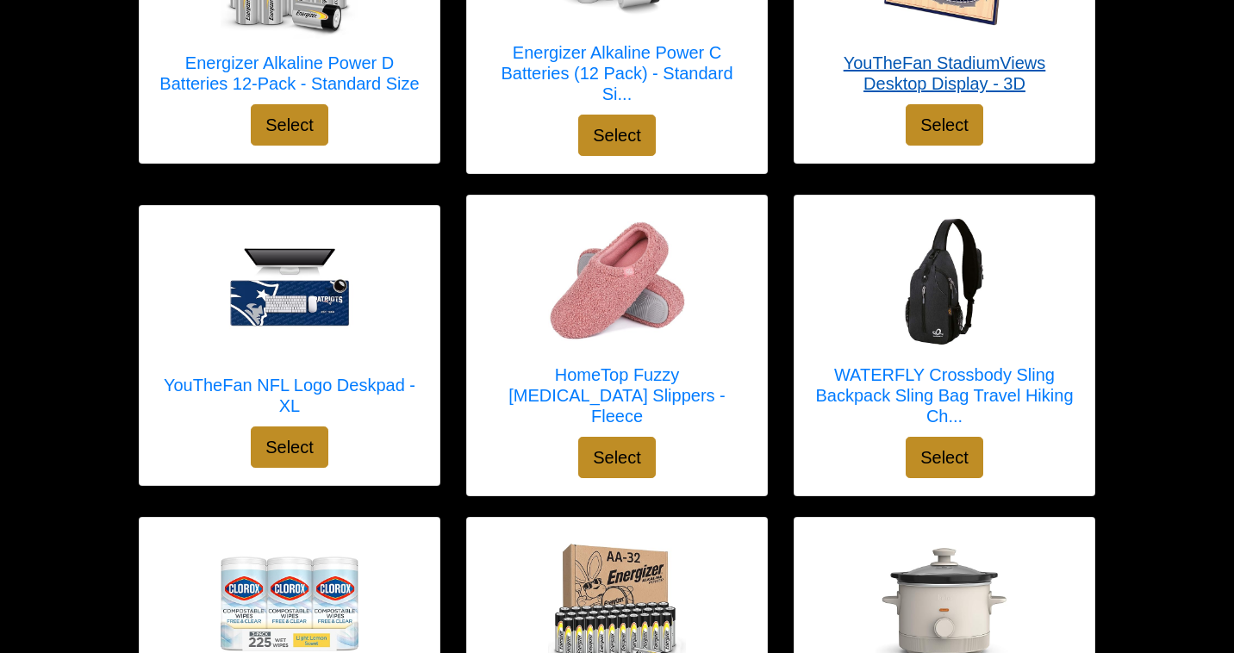
click at [885, 63] on h5 "YouTheFan StadiumViews Desktop Display - 3D" at bounding box center [945, 73] width 266 height 41
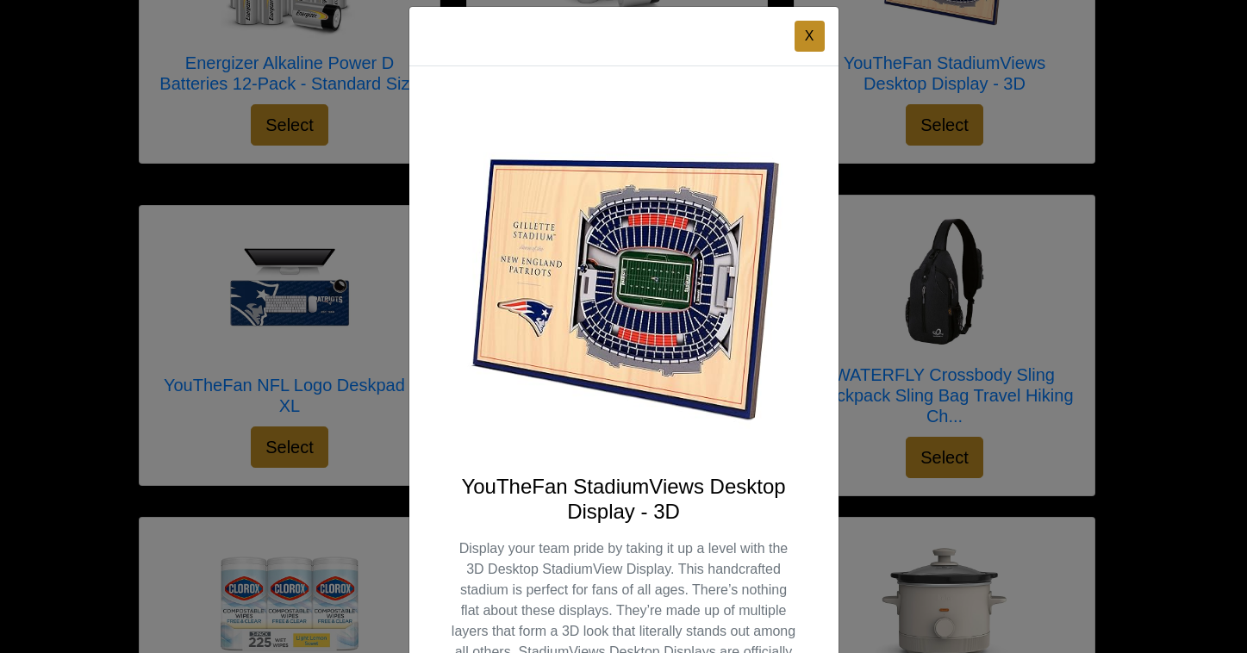
scroll to position [0, 0]
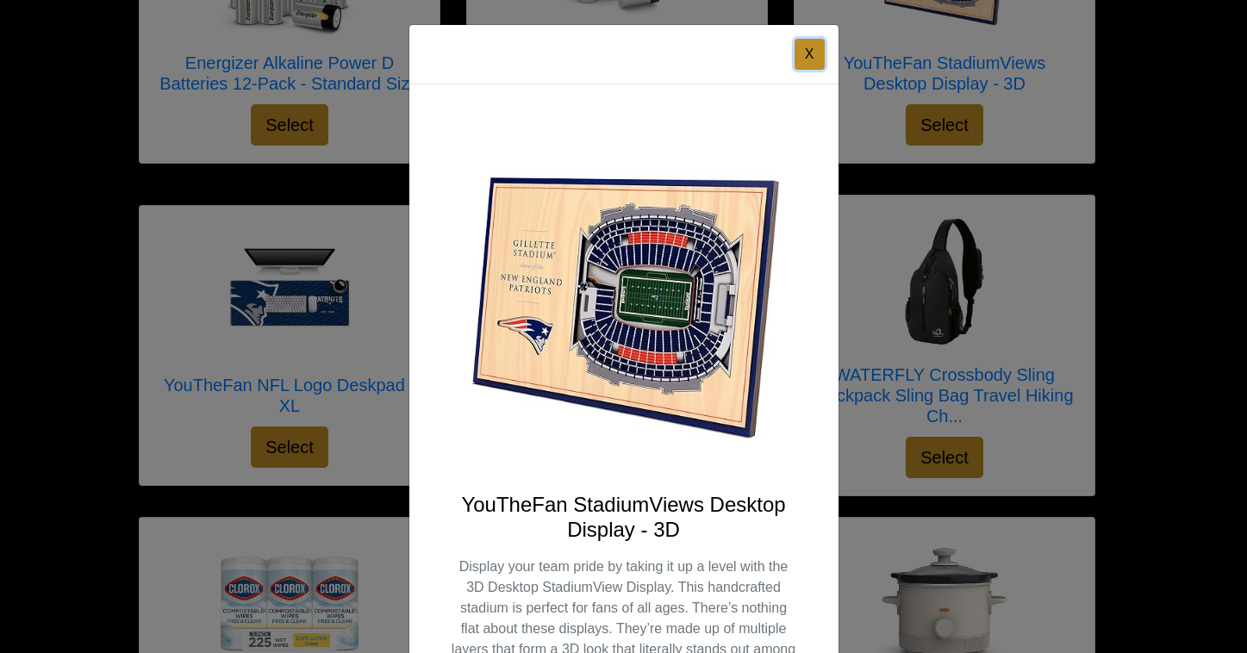
click at [805, 59] on button "X" at bounding box center [810, 54] width 30 height 31
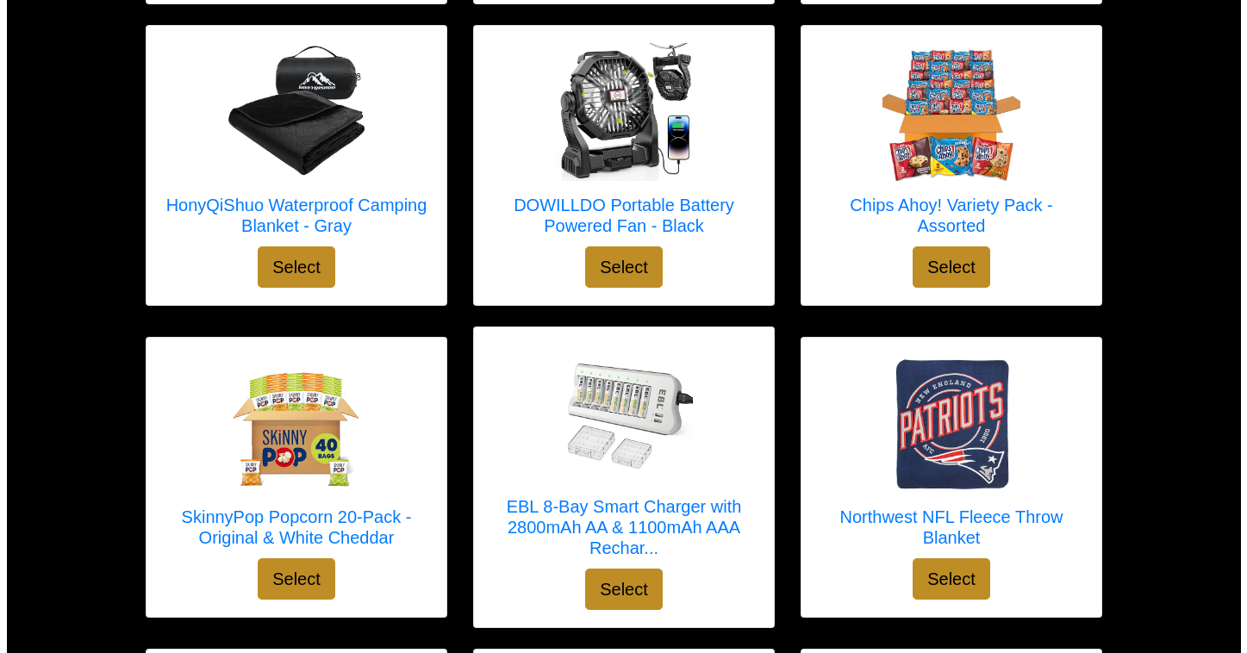
scroll to position [3388, 0]
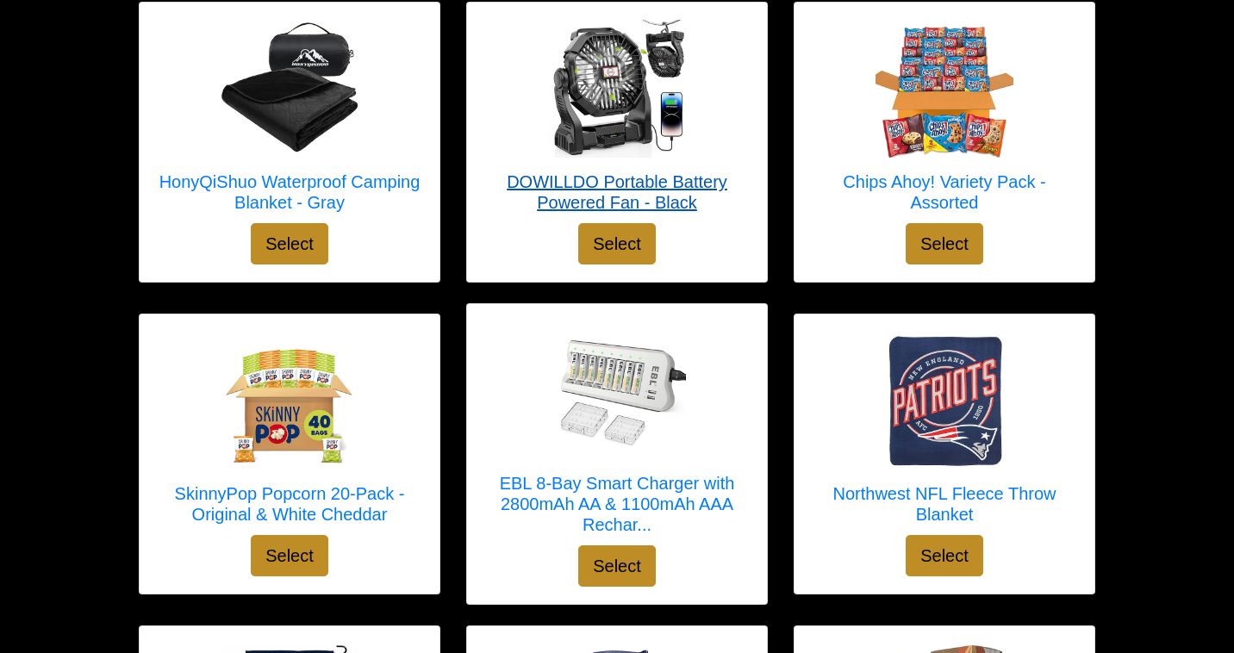
click at [580, 91] on img at bounding box center [617, 89] width 138 height 138
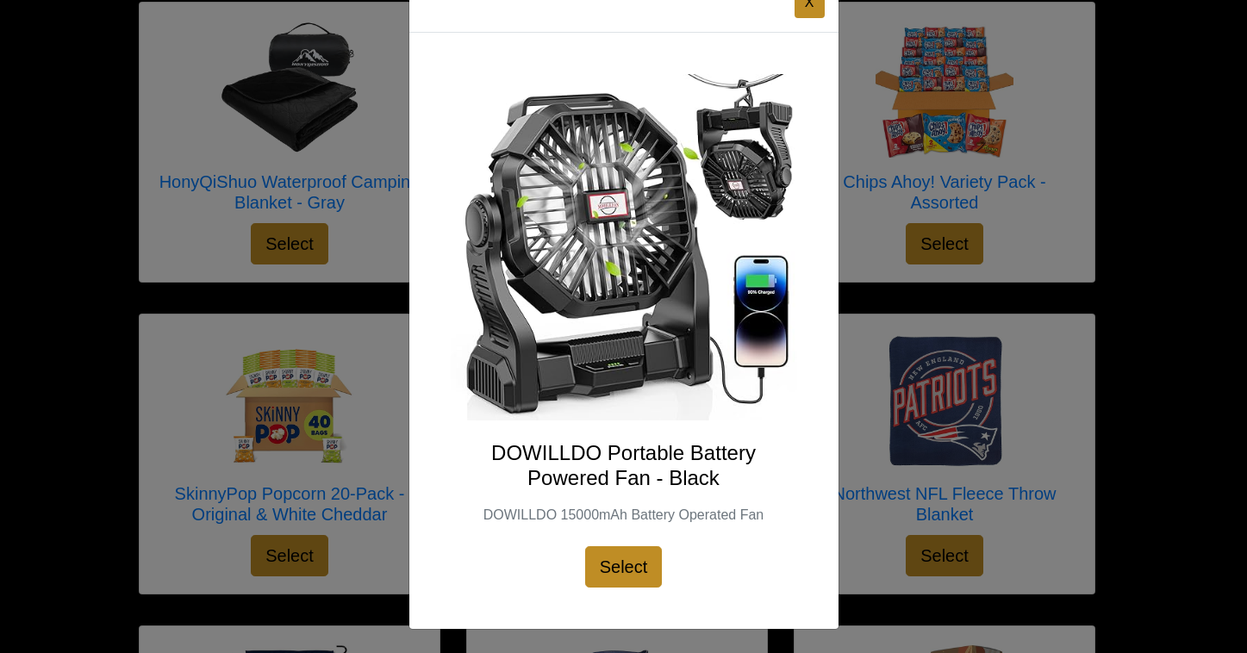
scroll to position [0, 0]
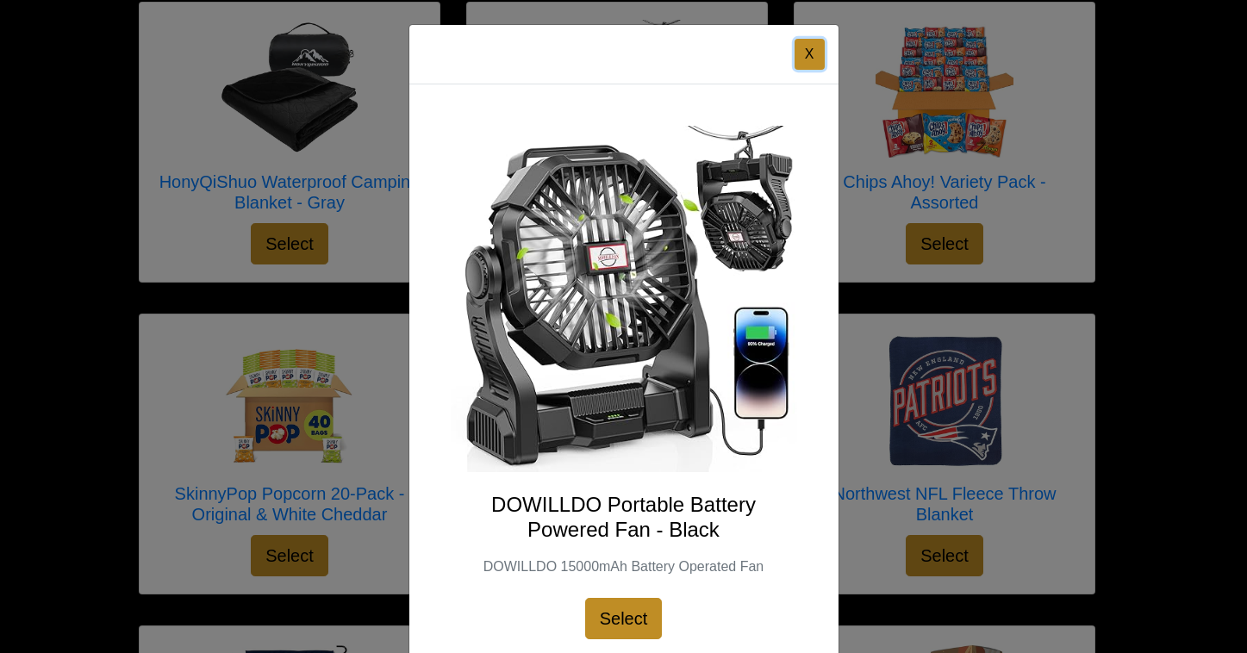
click at [799, 56] on button "X" at bounding box center [810, 54] width 30 height 31
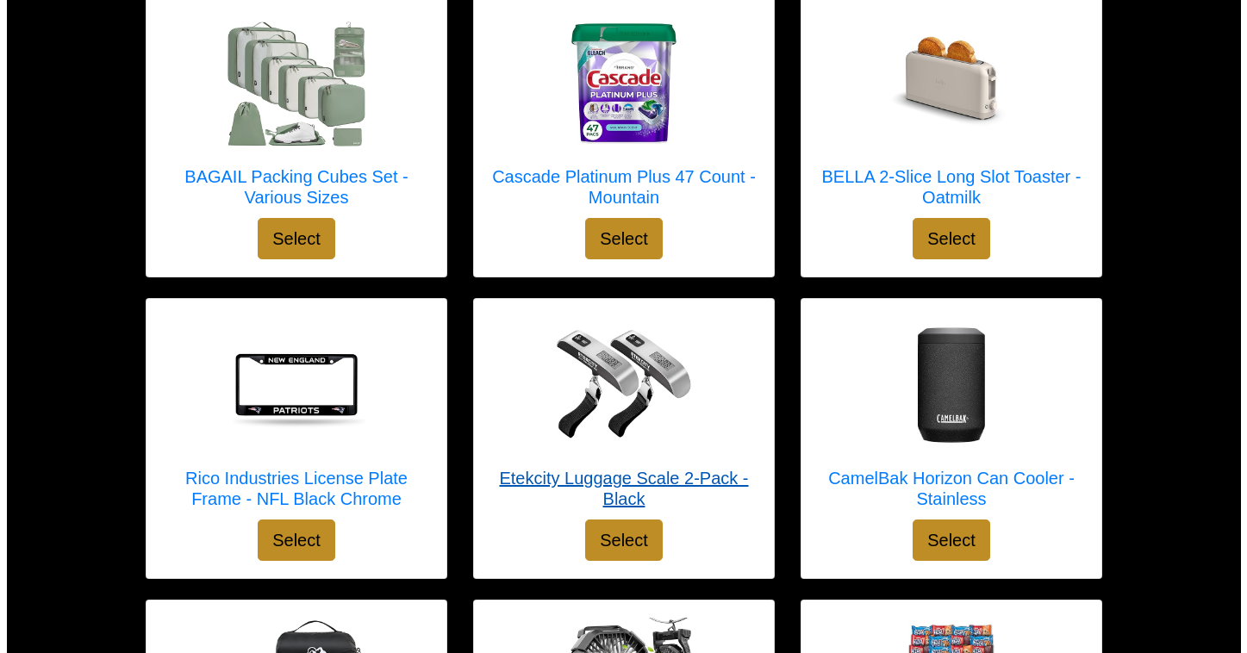
scroll to position [2791, 0]
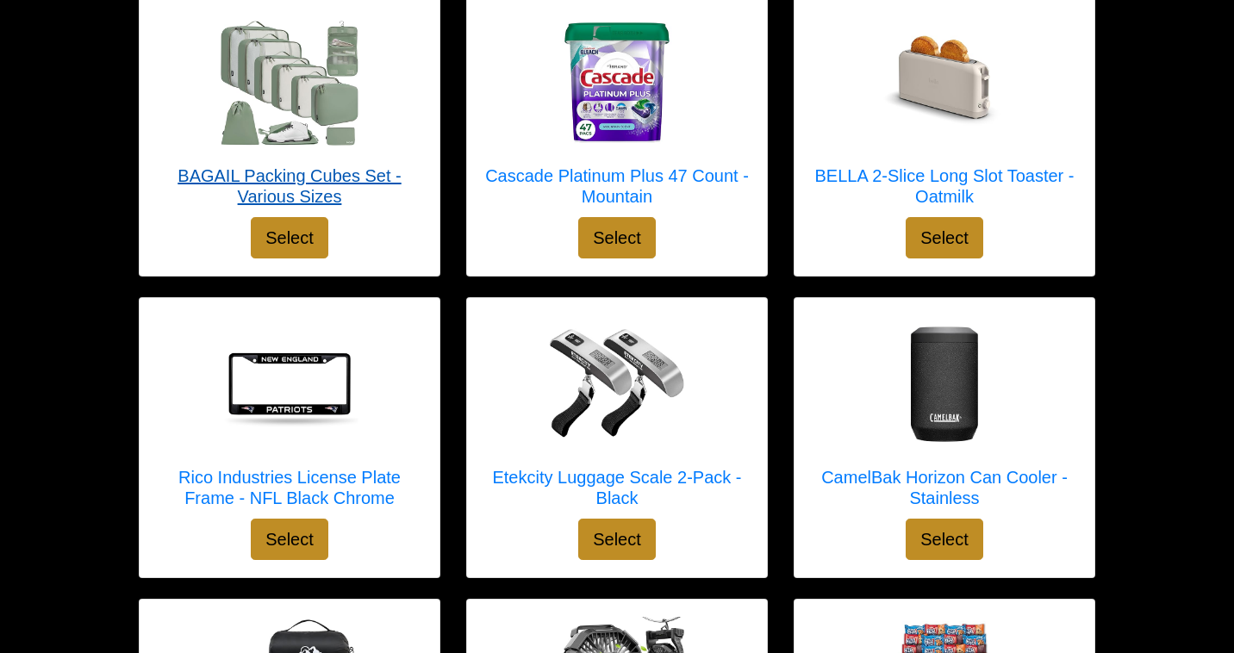
click at [272, 40] on img at bounding box center [290, 83] width 138 height 125
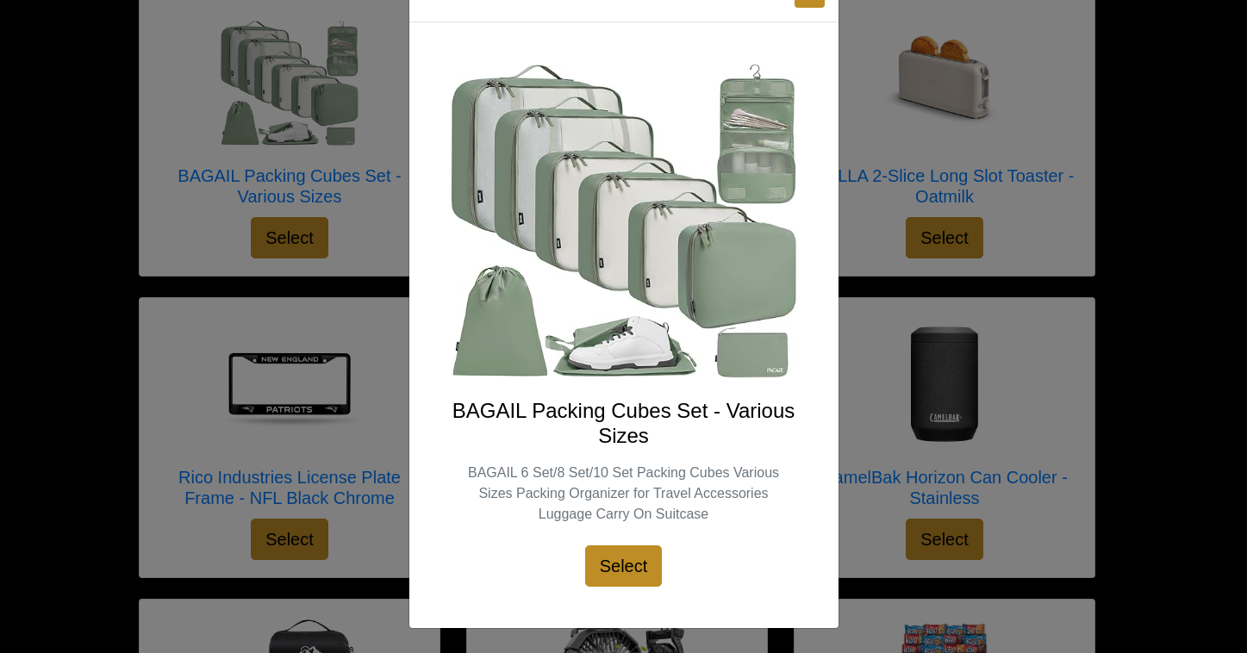
scroll to position [0, 0]
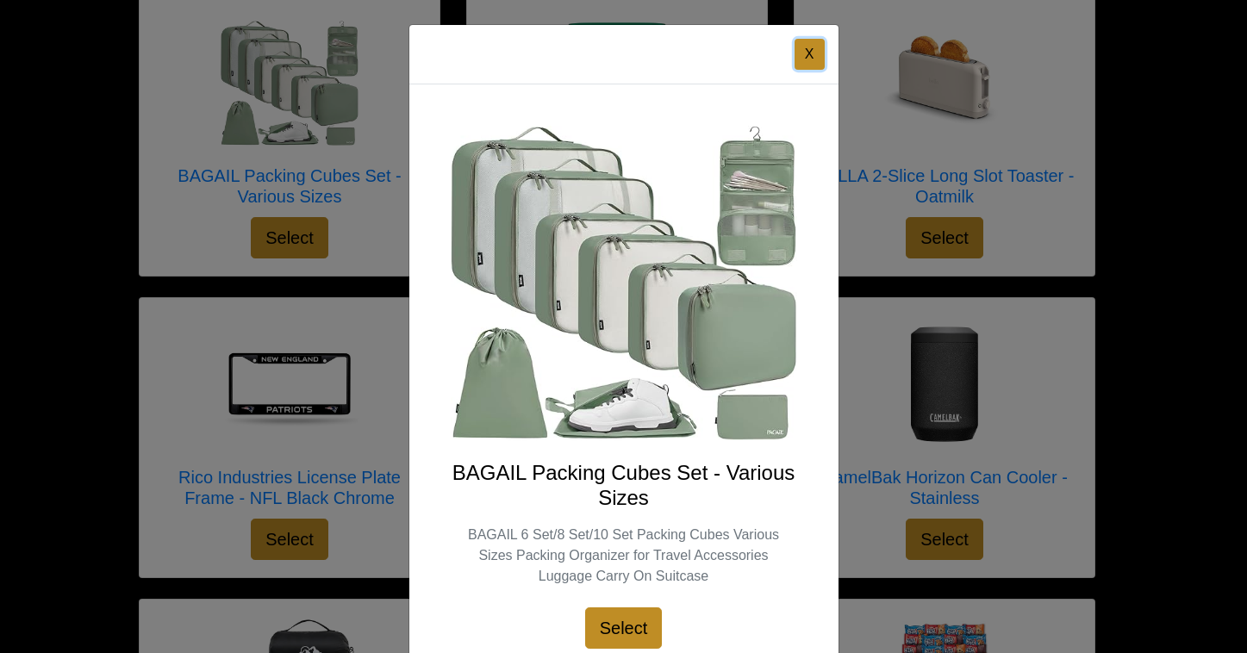
click at [802, 52] on button "X" at bounding box center [810, 54] width 30 height 31
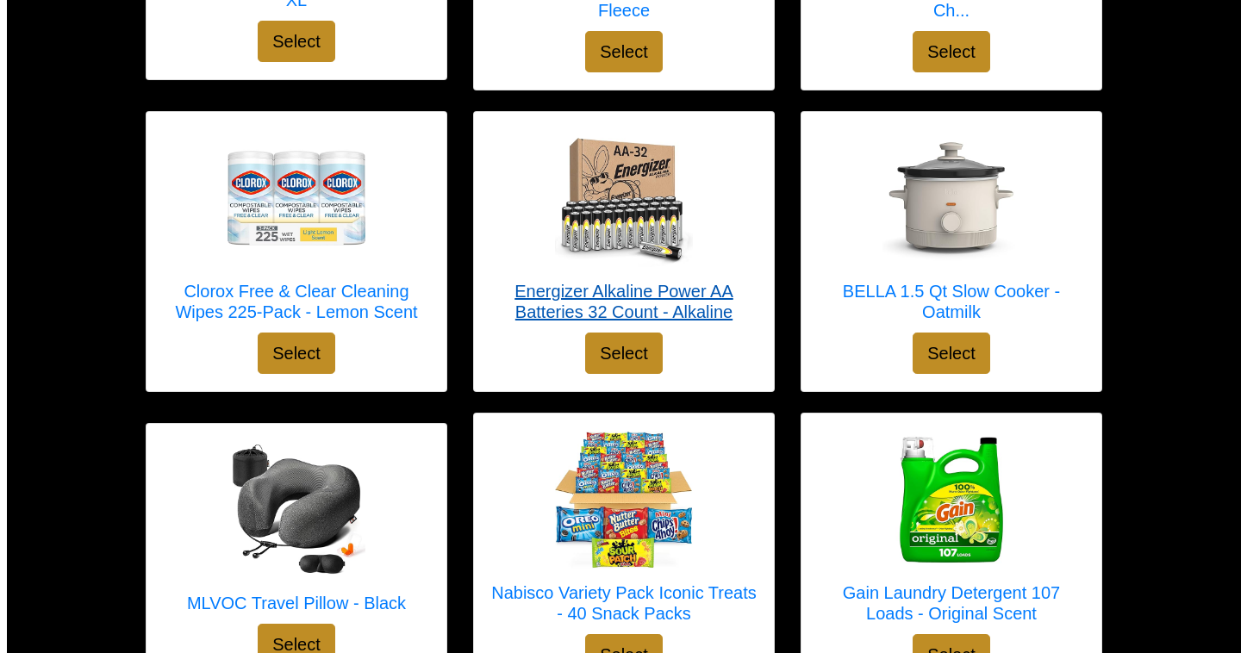
scroll to position [1449, 0]
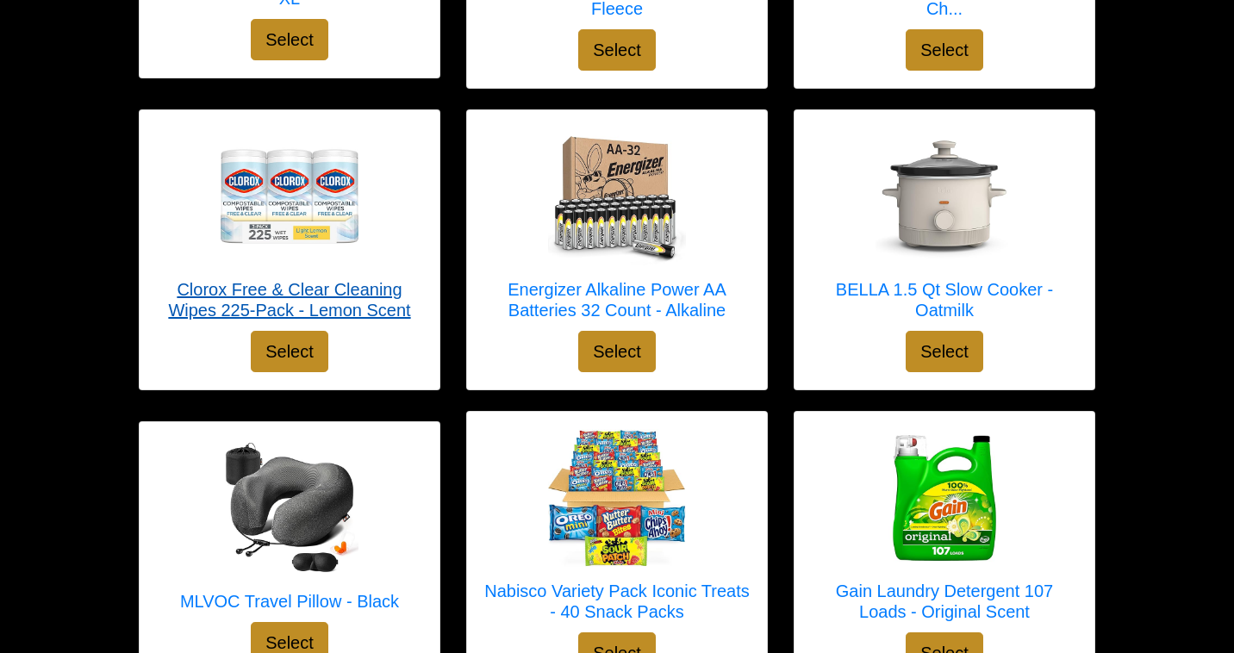
click at [320, 206] on img at bounding box center [290, 197] width 138 height 138
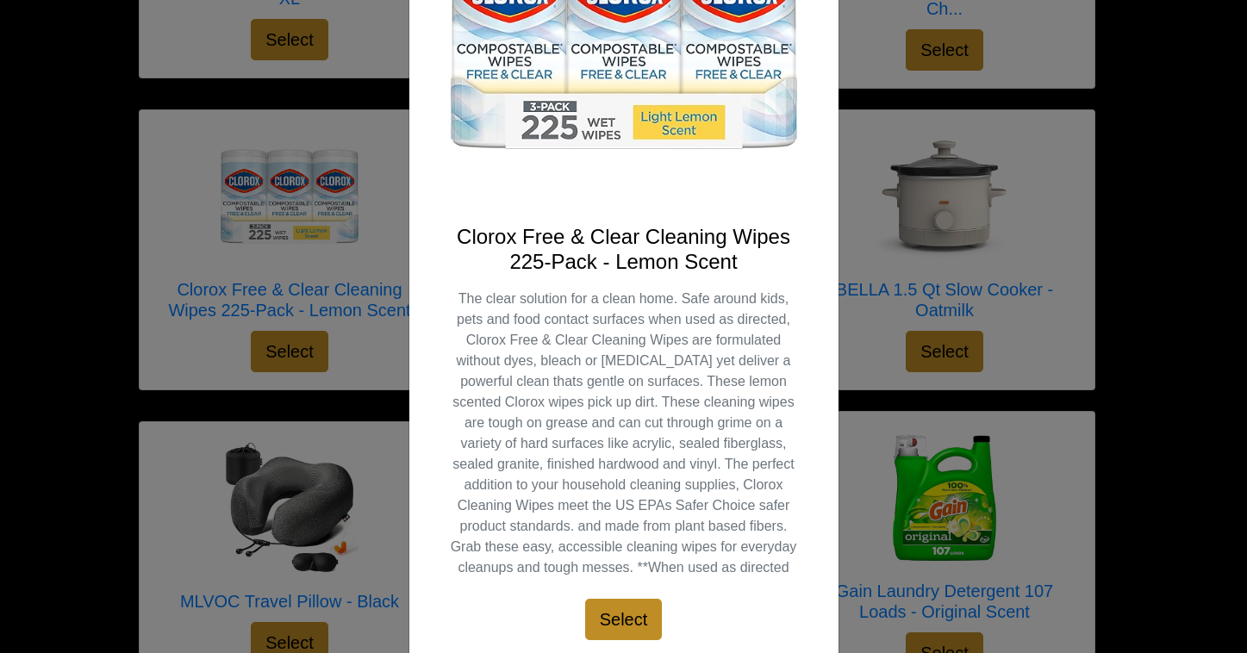
scroll to position [321, 0]
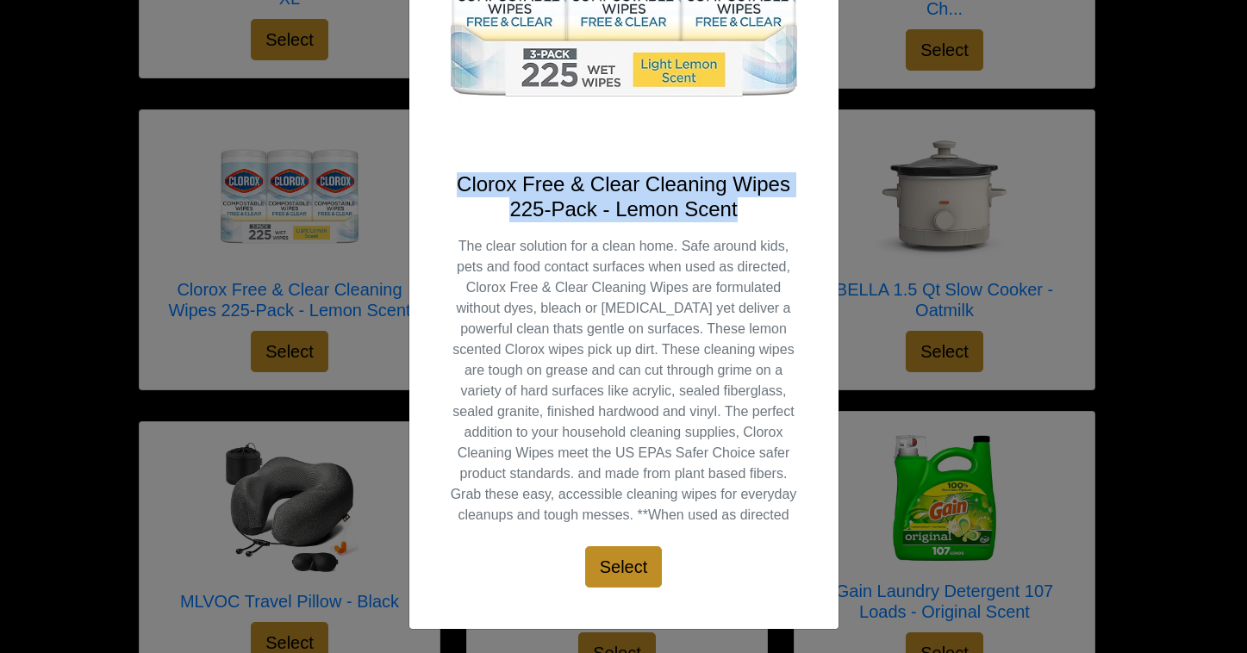
drag, startPoint x: 448, startPoint y: 182, endPoint x: 725, endPoint y: 205, distance: 277.7
click at [753, 207] on h4 "Clorox Free & Clear Cleaning Wipes 225-Pack - Lemon Scent" at bounding box center [624, 197] width 347 height 50
copy h4 "Clorox Free & Clear Cleaning Wipes 225-Pack - Lemon Scent"
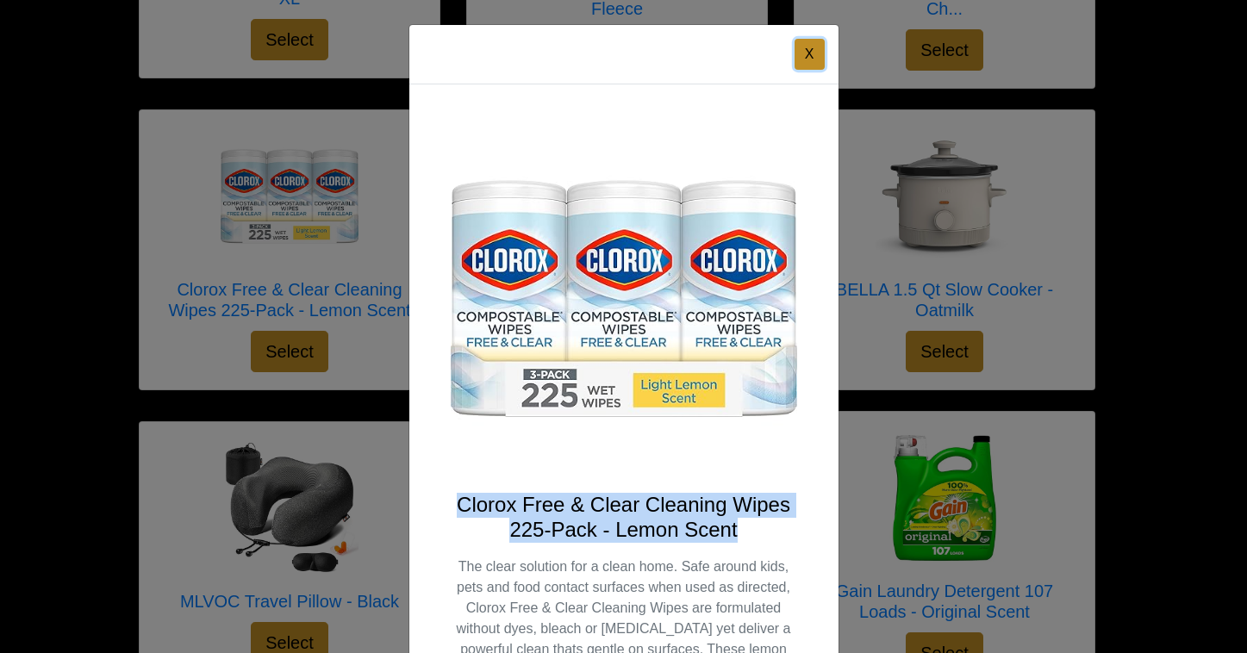
click at [805, 45] on button "X" at bounding box center [810, 54] width 30 height 31
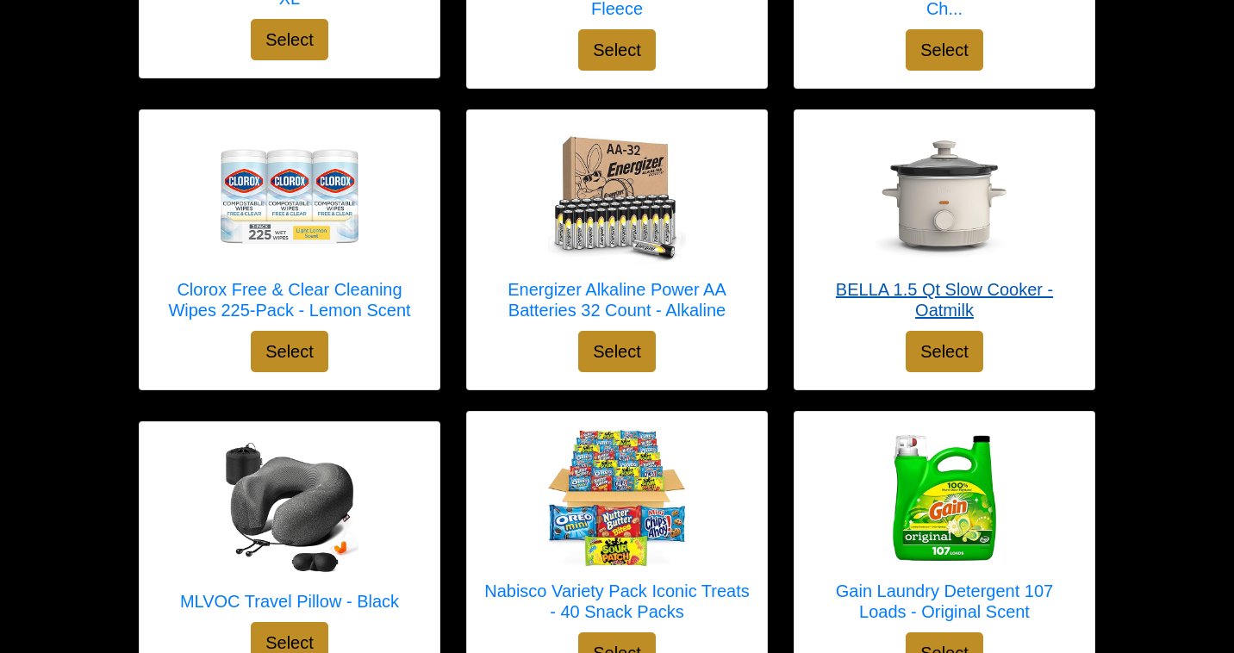
click at [948, 207] on img at bounding box center [945, 197] width 138 height 138
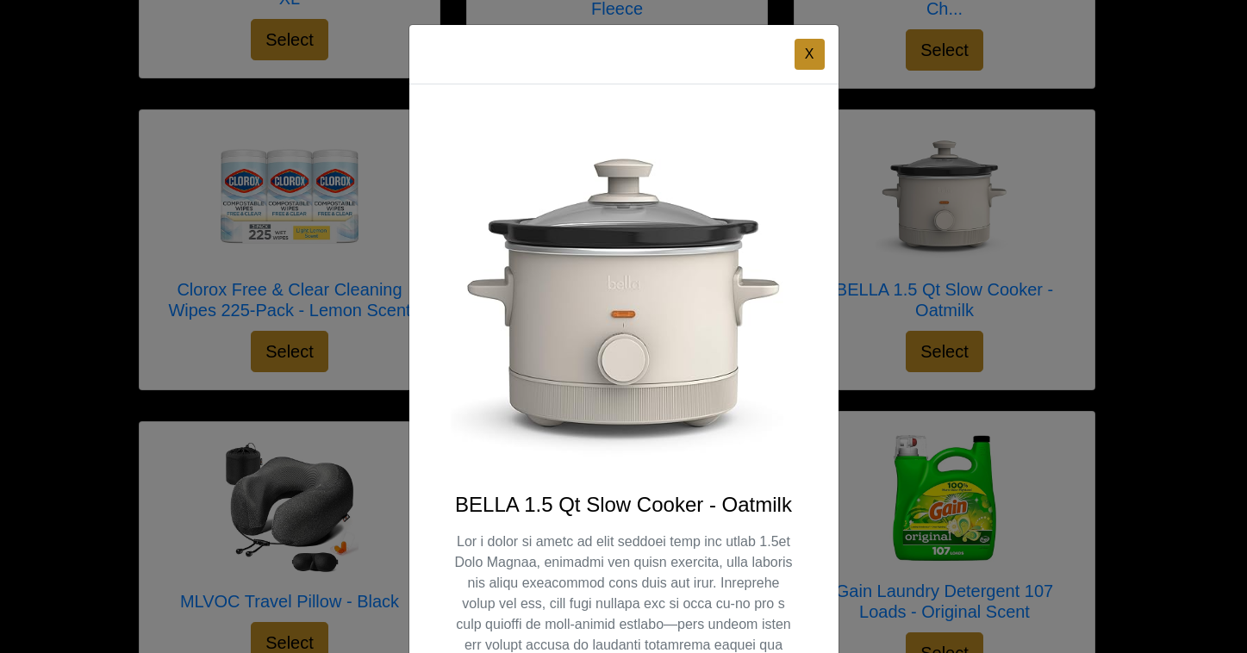
click at [629, 283] on img at bounding box center [624, 299] width 347 height 347
click at [804, 50] on button "X" at bounding box center [810, 54] width 30 height 31
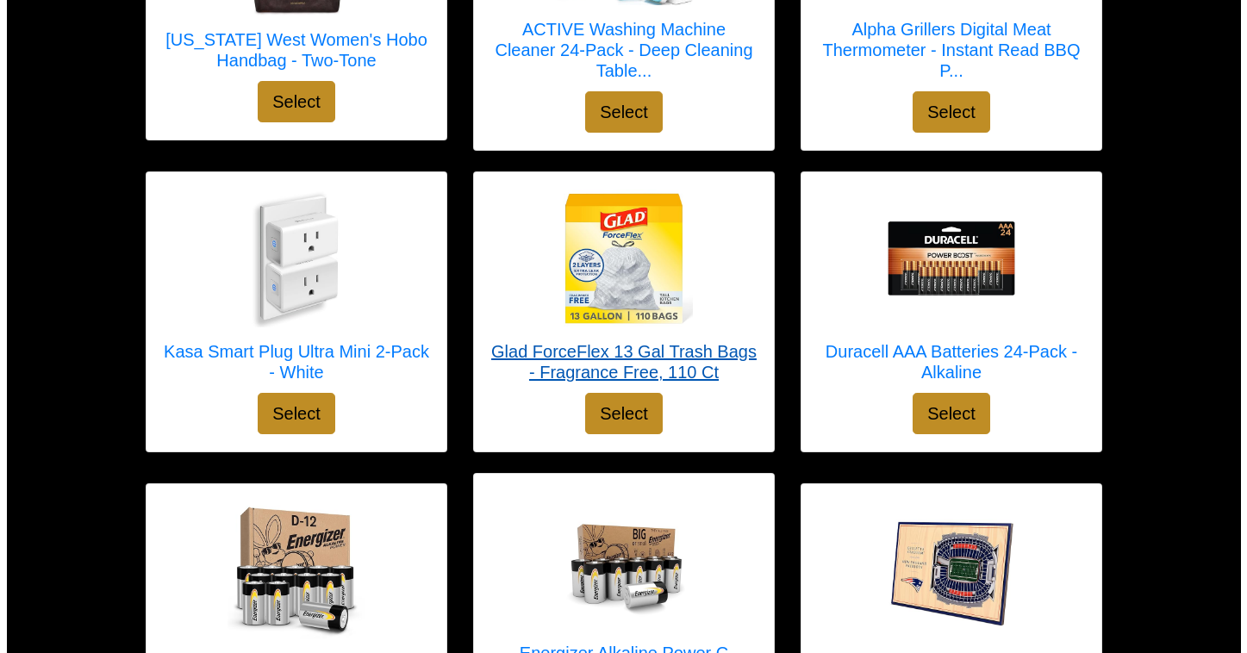
scroll to position [442, 0]
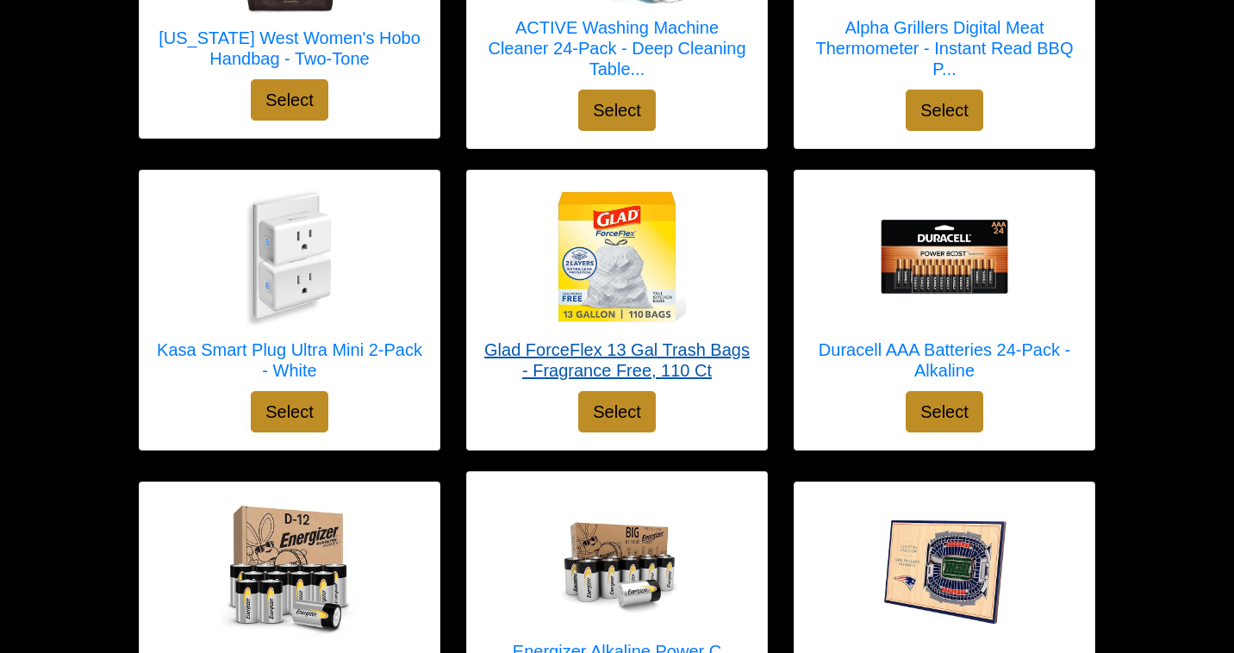
click at [614, 353] on h5 "Glad ForceFlex 13 Gal Trash Bags - Fragrance Free, 110 Ct" at bounding box center [617, 360] width 266 height 41
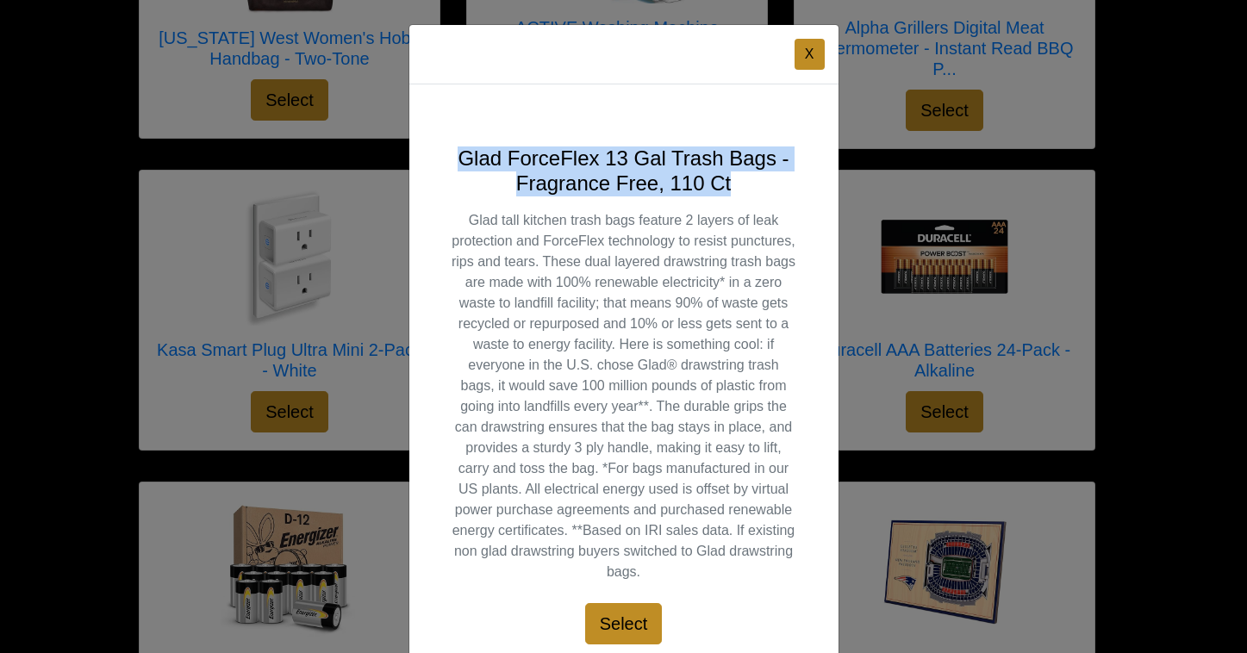
drag, startPoint x: 512, startPoint y: 156, endPoint x: 742, endPoint y: 178, distance: 231.2
click at [742, 176] on h4 "Glad ForceFlex 13 Gal Trash Bags - Fragrance Free, 110 Ct" at bounding box center [624, 172] width 347 height 50
copy h4 "Glad ForceFlex 13 Gal Trash Bags - Fragrance Free, 110 Ct"
